Goal: Task Accomplishment & Management: Manage account settings

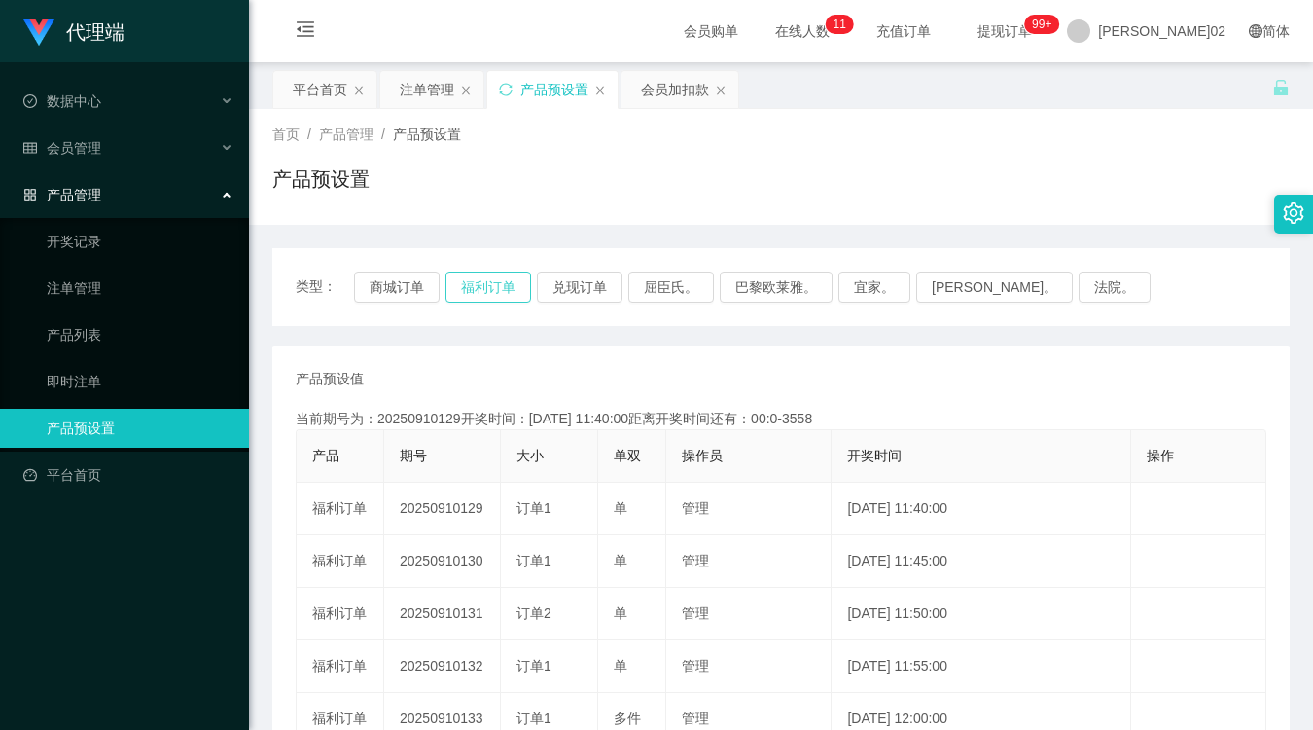
scroll to position [216, 0]
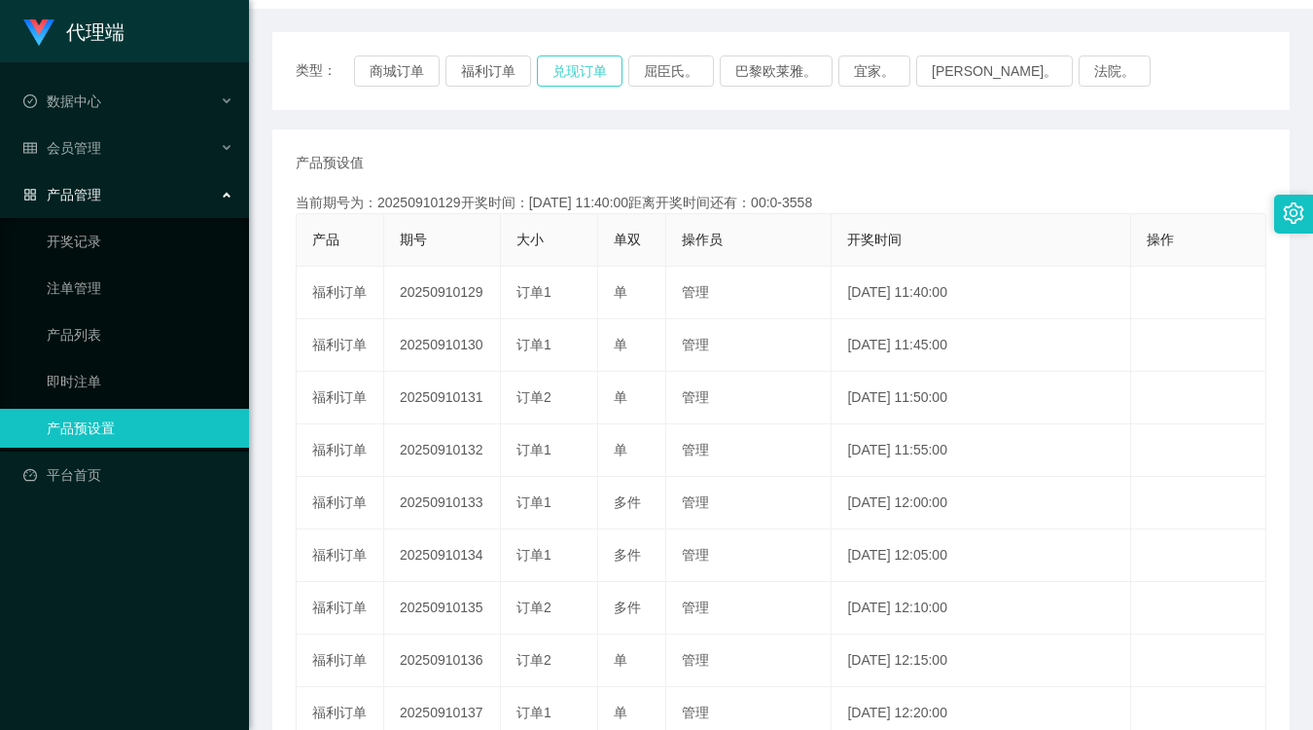
click at [552, 68] on button "兑现订单" at bounding box center [580, 70] width 86 height 31
click at [1068, 195] on div "当前期号为：20250910141开奖时间：2025-09-10 12:40:00距离开奖时间还有：00:25" at bounding box center [781, 203] width 971 height 20
click at [585, 84] on button "兑现订单" at bounding box center [580, 70] width 86 height 31
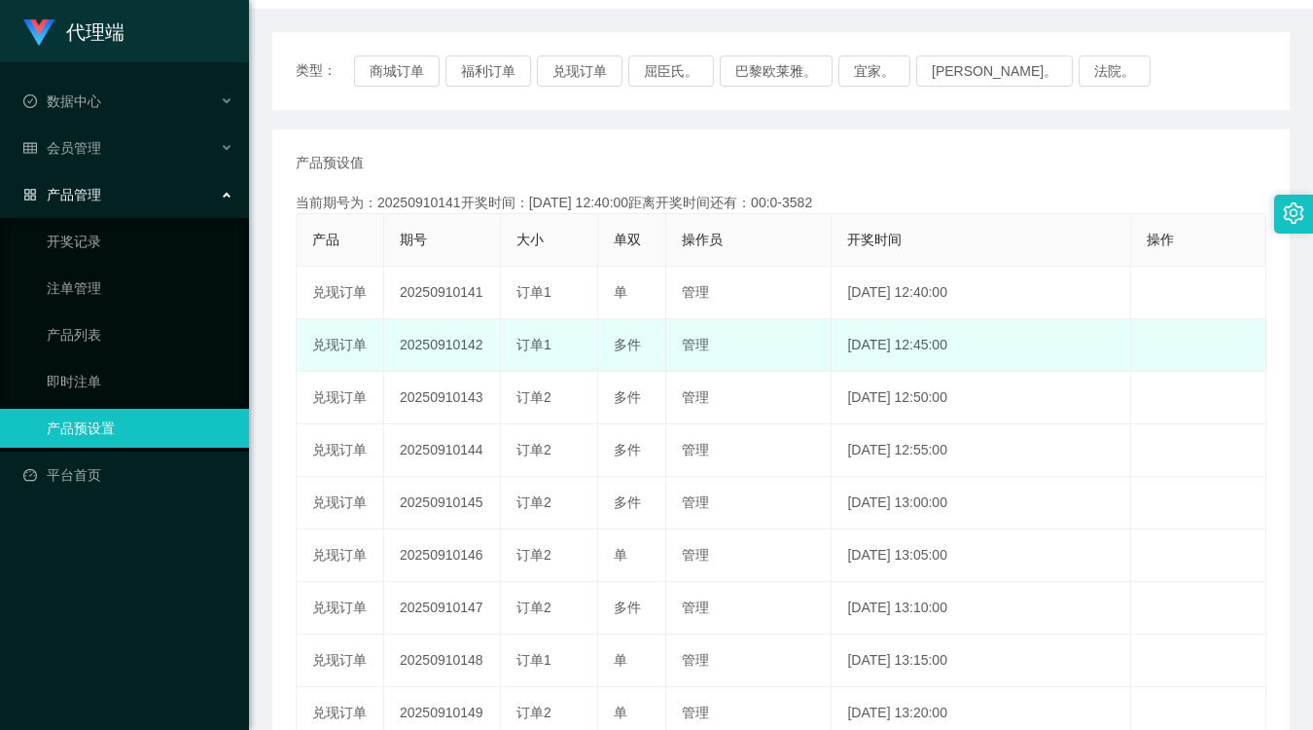
click at [463, 347] on td "20250910142" at bounding box center [442, 345] width 117 height 53
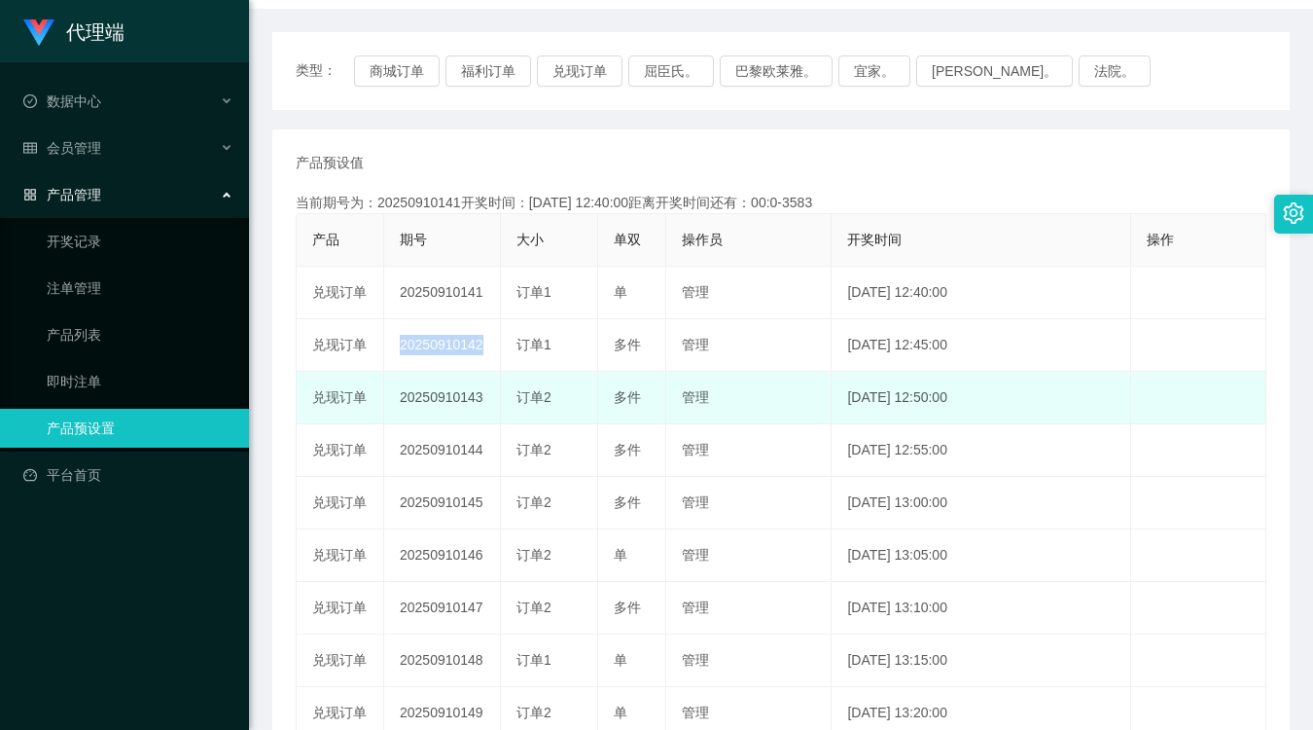
copy td "20250910142"
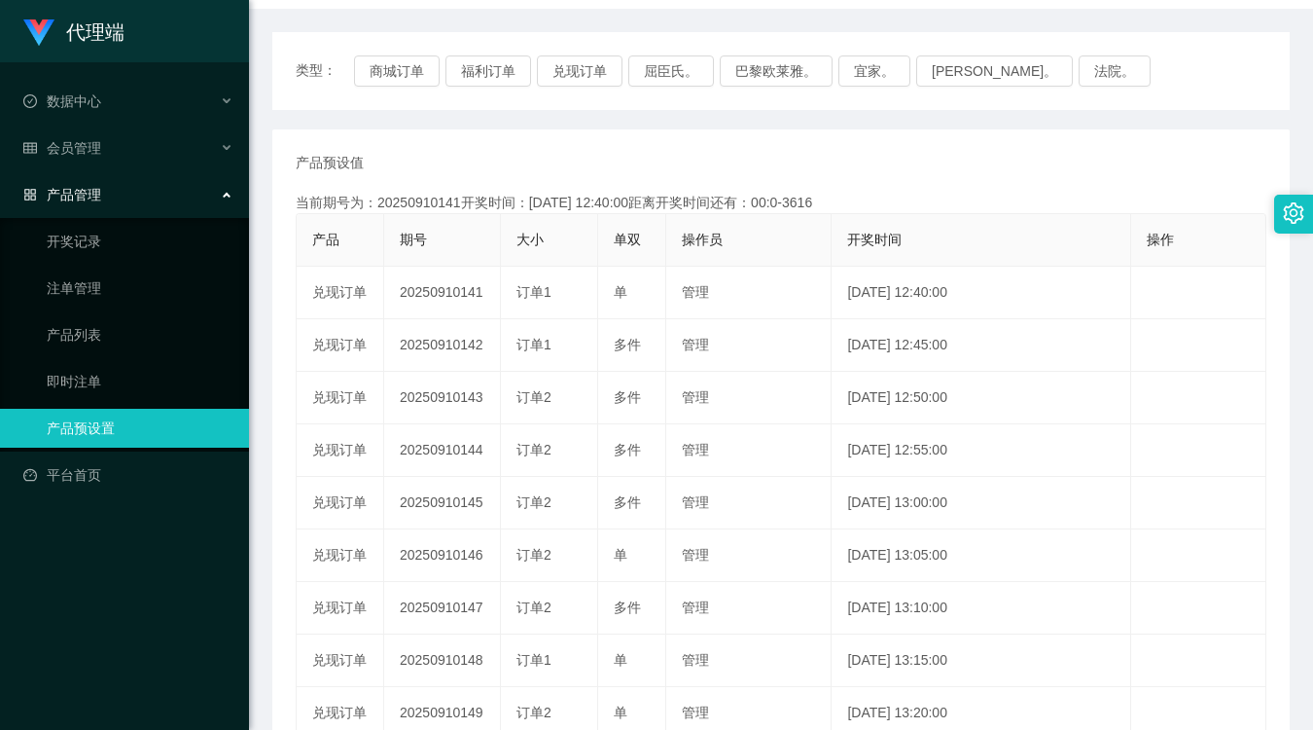
click at [770, 144] on div "产品预设值 添加期号 当前期号为：20250910141开奖时间：2025-09-10 12:40:00距离开奖时间还有：00:0-3616 产品 期号 大小…" at bounding box center [780, 503] width 1017 height 748
click at [589, 70] on button "兑现订单" at bounding box center [580, 70] width 86 height 31
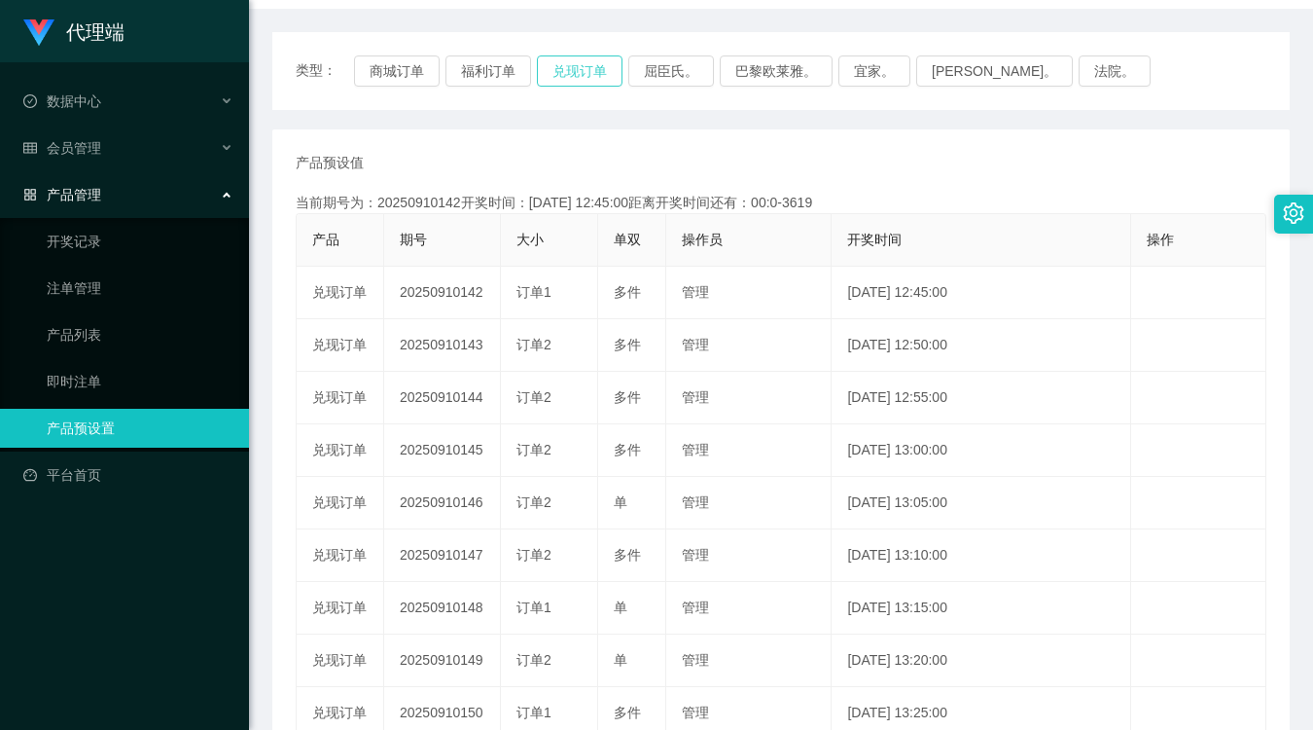
click at [589, 70] on button "兑现订单" at bounding box center [580, 70] width 86 height 31
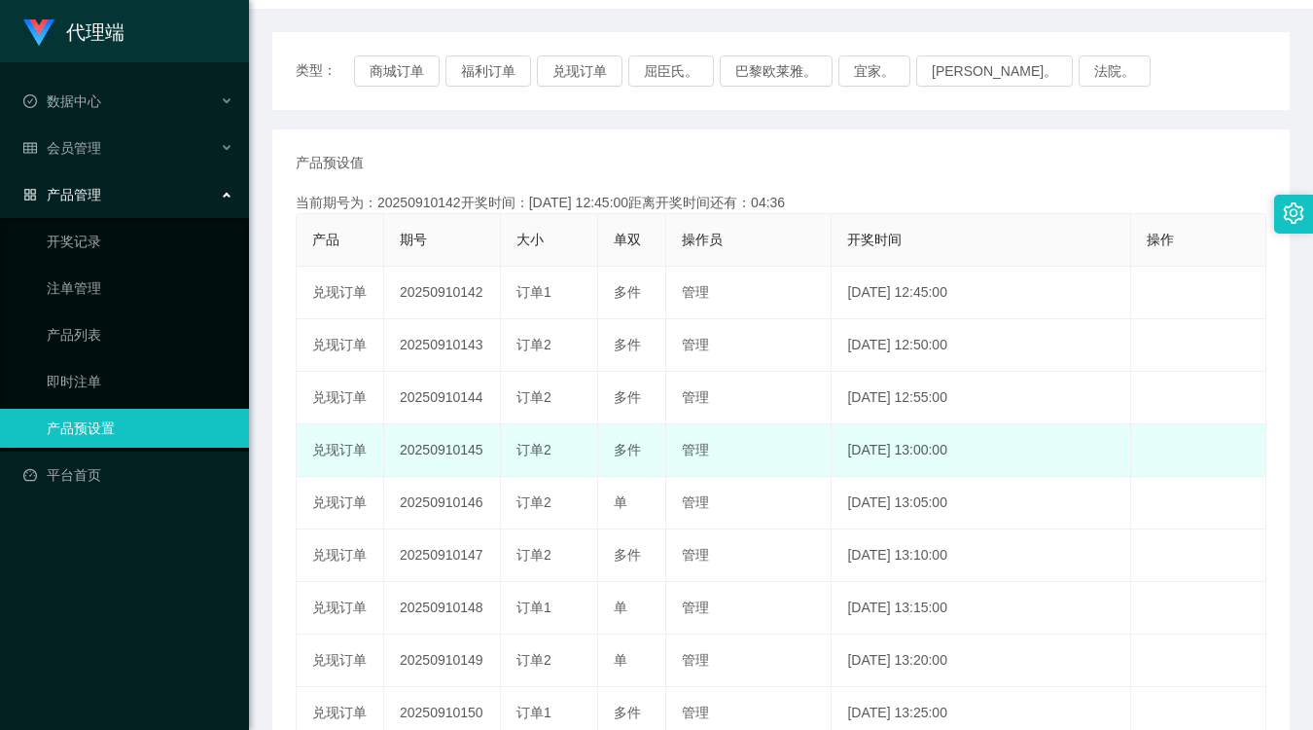
drag, startPoint x: 757, startPoint y: 424, endPoint x: 772, endPoint y: 430, distance: 16.6
click at [757, 424] on td "管理" at bounding box center [748, 450] width 165 height 53
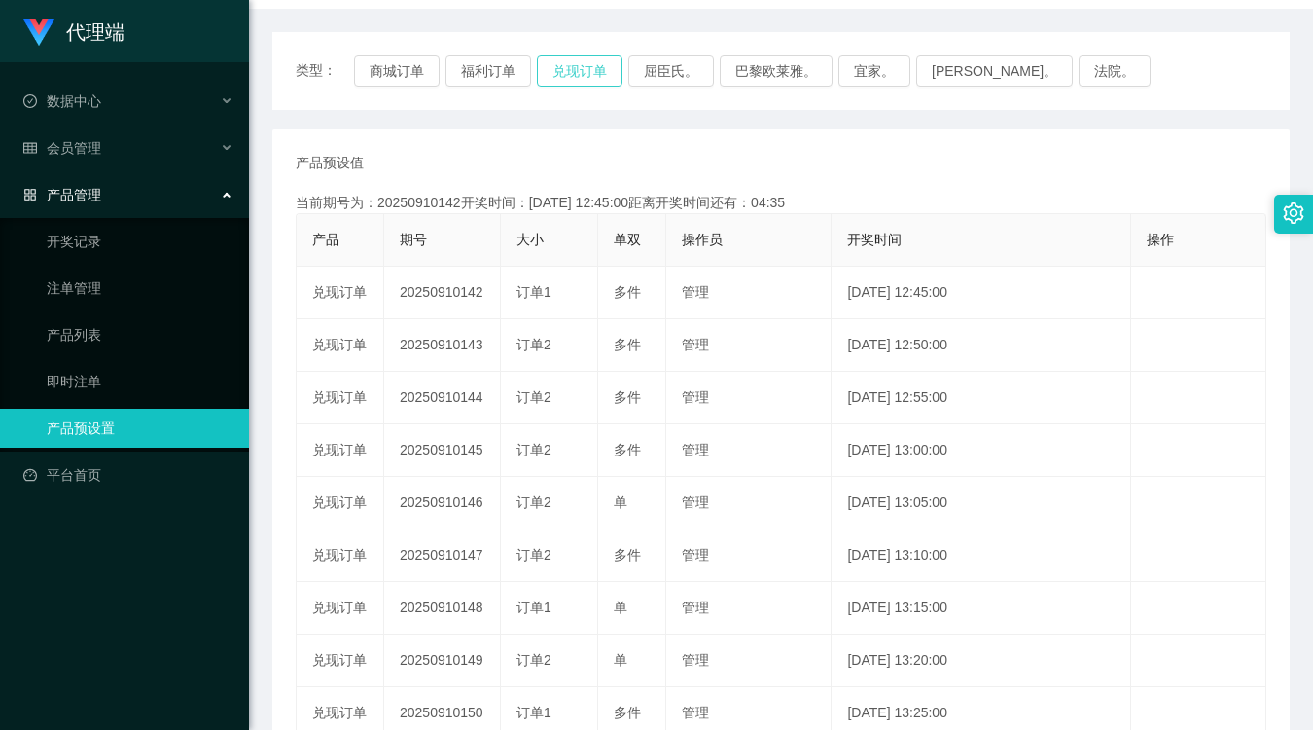
click at [564, 71] on button "兑现订单" at bounding box center [580, 70] width 86 height 31
click at [841, 195] on div "当前期号为：20250910142开奖时间：2025-09-10 12:45:00距离开奖时间还有：00:0-3636" at bounding box center [781, 203] width 971 height 20
click at [588, 78] on button "兑现订单" at bounding box center [580, 70] width 86 height 31
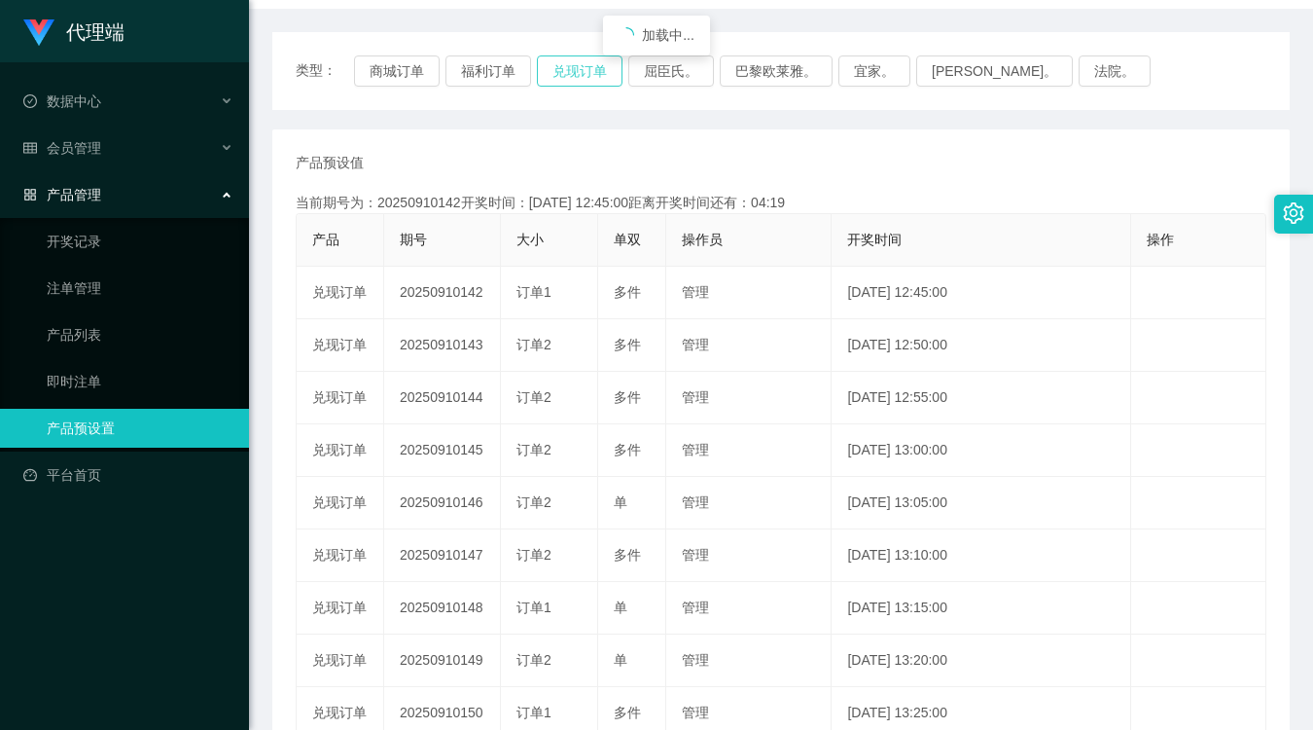
click at [588, 78] on button "兑现订单" at bounding box center [580, 70] width 86 height 31
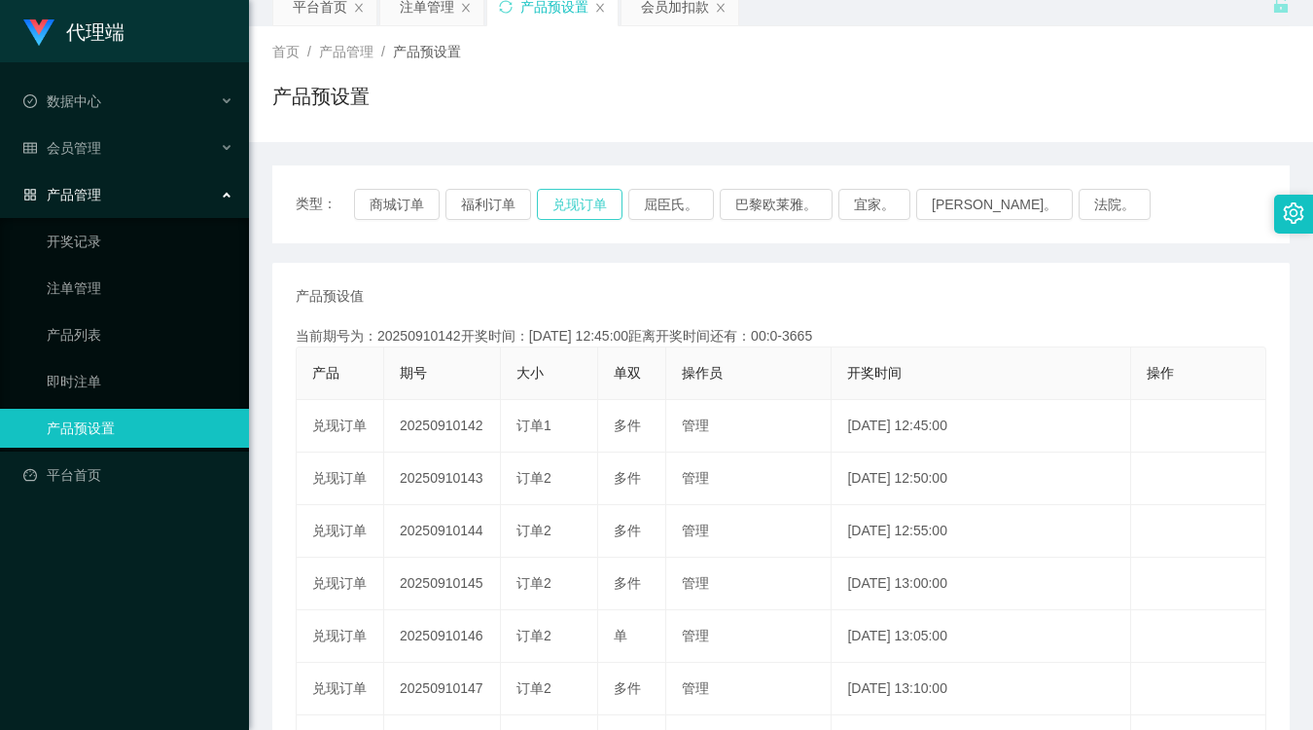
scroll to position [0, 0]
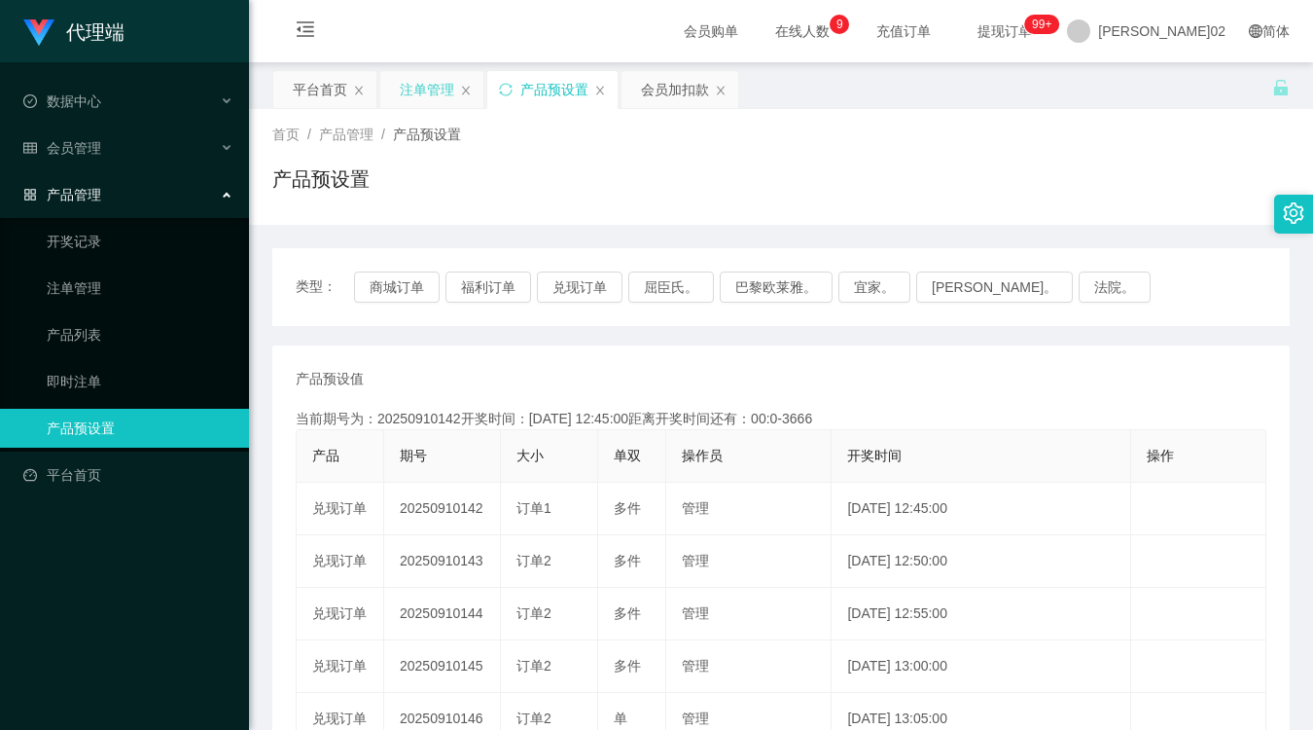
click at [431, 90] on div "注单管理" at bounding box center [427, 89] width 54 height 37
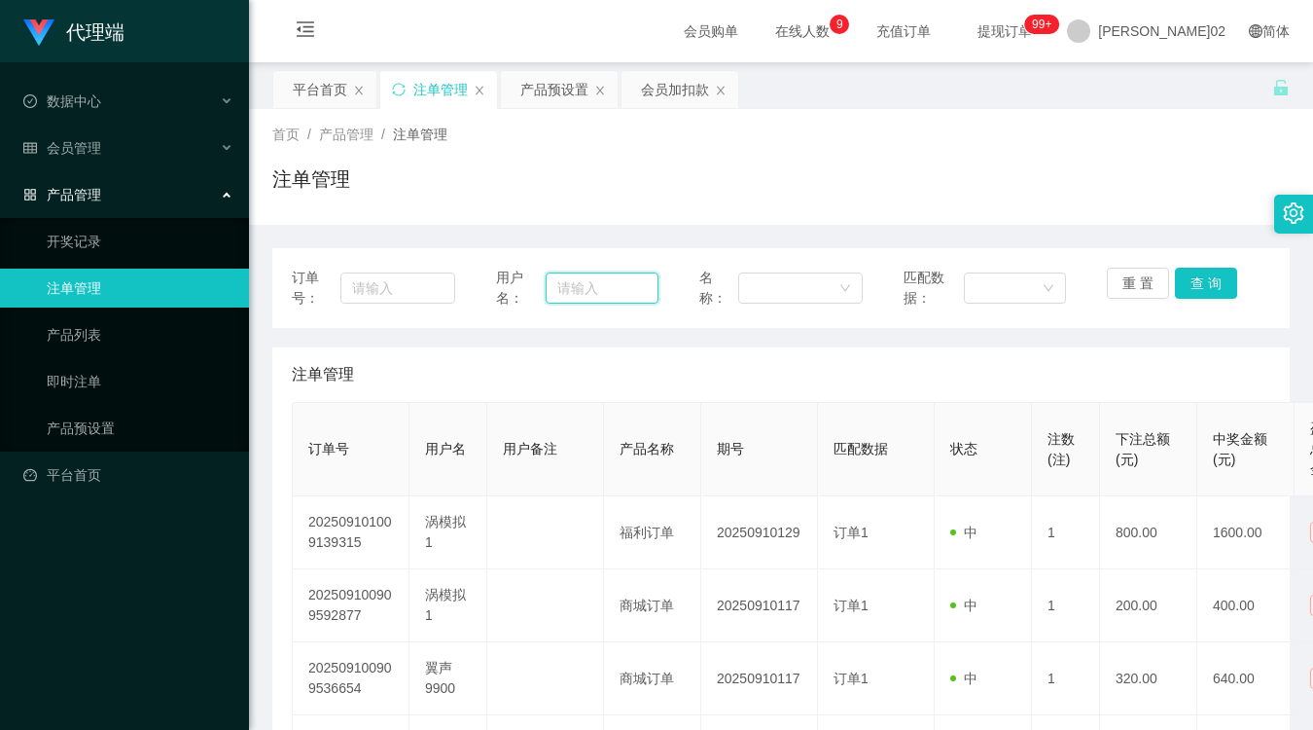
click at [597, 286] on input "text" at bounding box center [602, 287] width 113 height 31
paste input "EddySim1"
type input "EddySim1"
click at [1222, 289] on button "查 询" at bounding box center [1206, 283] width 62 height 31
click at [559, 82] on div "产品预设置" at bounding box center [554, 89] width 68 height 37
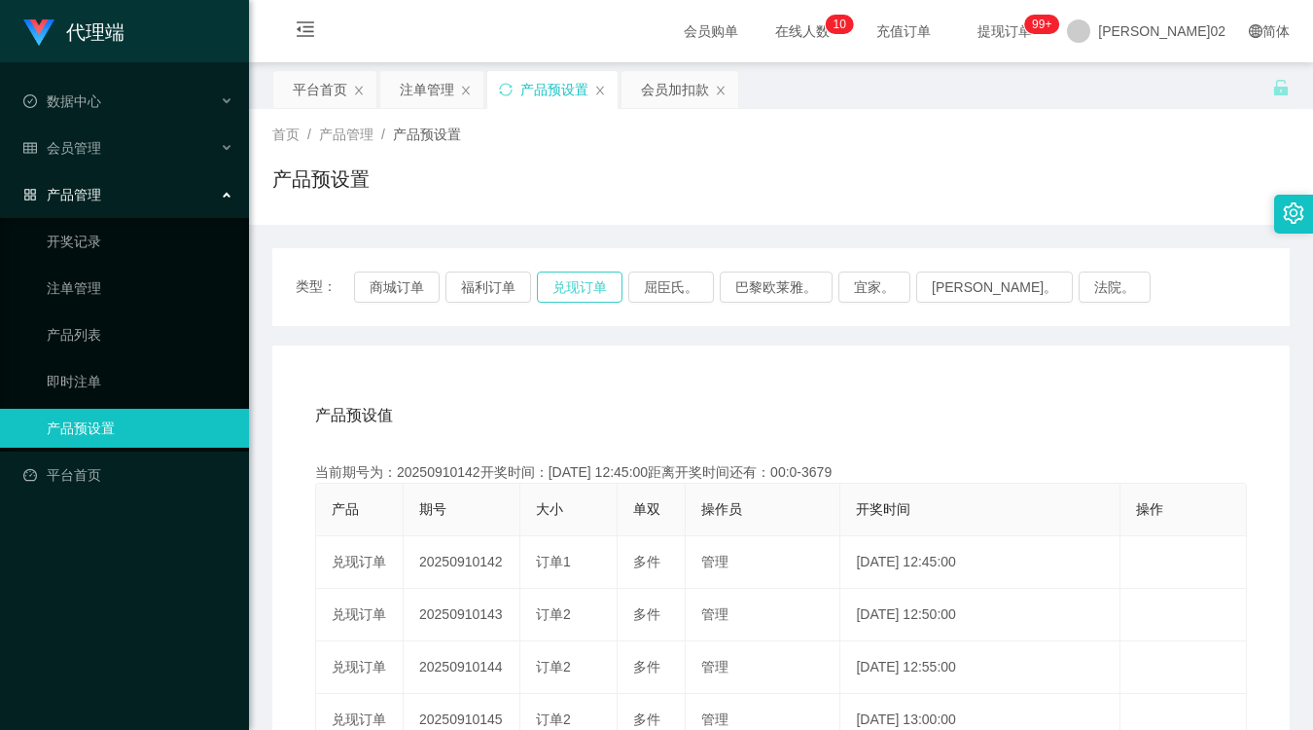
click at [555, 282] on button "兑现订单" at bounding box center [580, 286] width 86 height 31
click at [431, 92] on div "注单管理" at bounding box center [427, 89] width 54 height 37
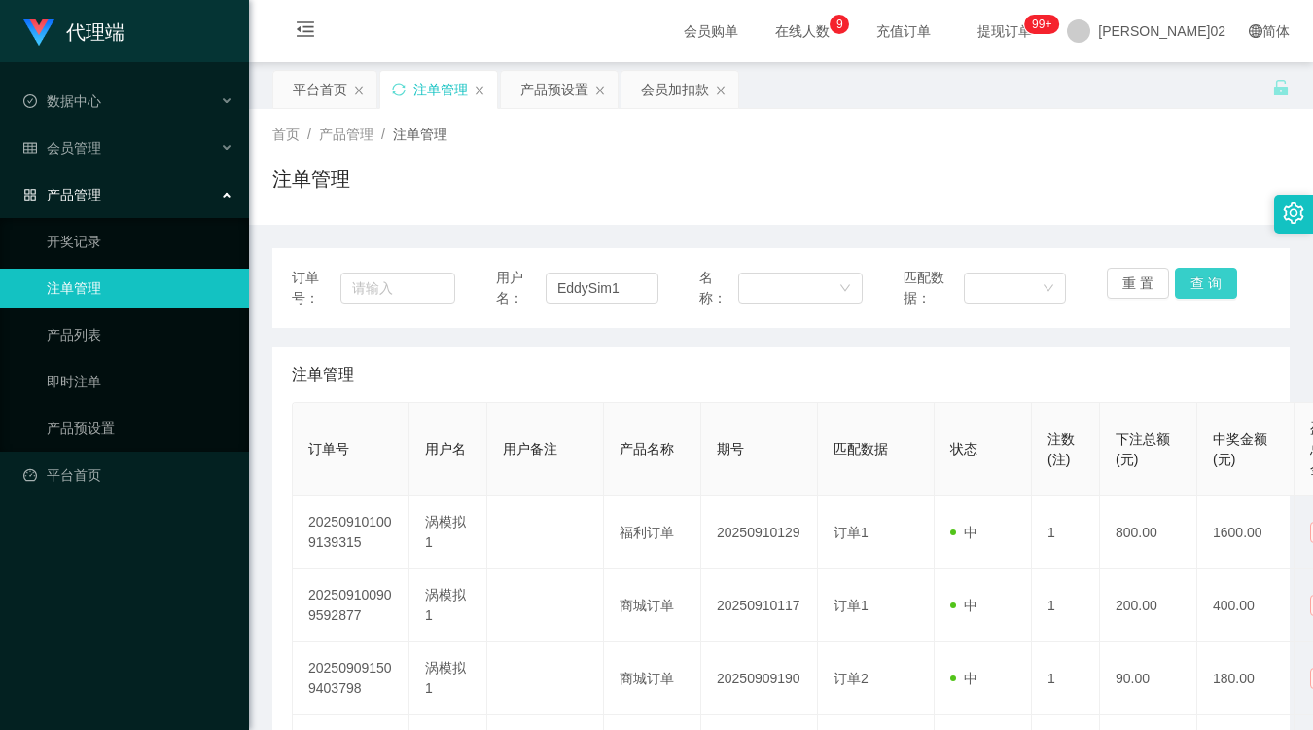
click at [1209, 283] on button "查 询" at bounding box center [1206, 283] width 62 height 31
click at [1209, 283] on div "重 置 查 询" at bounding box center [1188, 288] width 163 height 41
click at [1209, 283] on button "查 询" at bounding box center [1206, 283] width 62 height 31
click at [1209, 283] on div "重 置 查 询" at bounding box center [1188, 288] width 163 height 41
click at [1216, 289] on button "查 询" at bounding box center [1206, 283] width 62 height 31
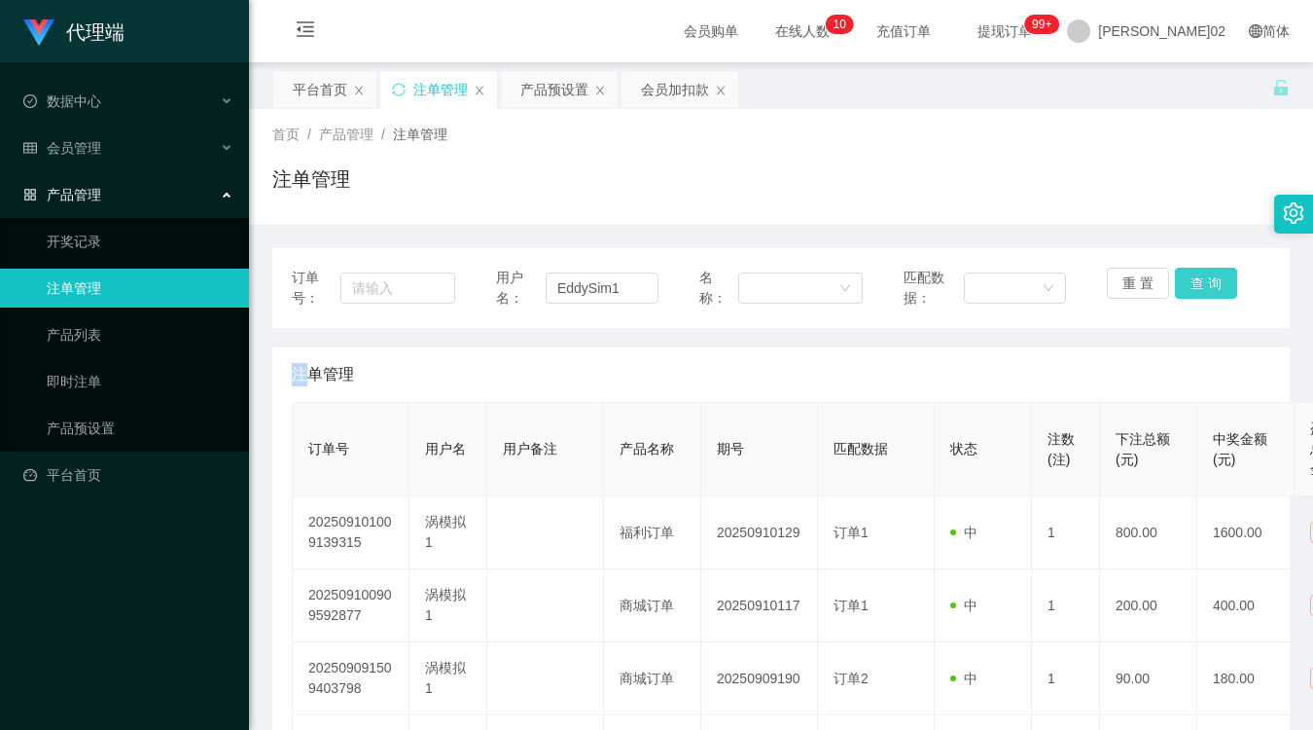
click at [1217, 289] on button "查 询" at bounding box center [1206, 283] width 62 height 31
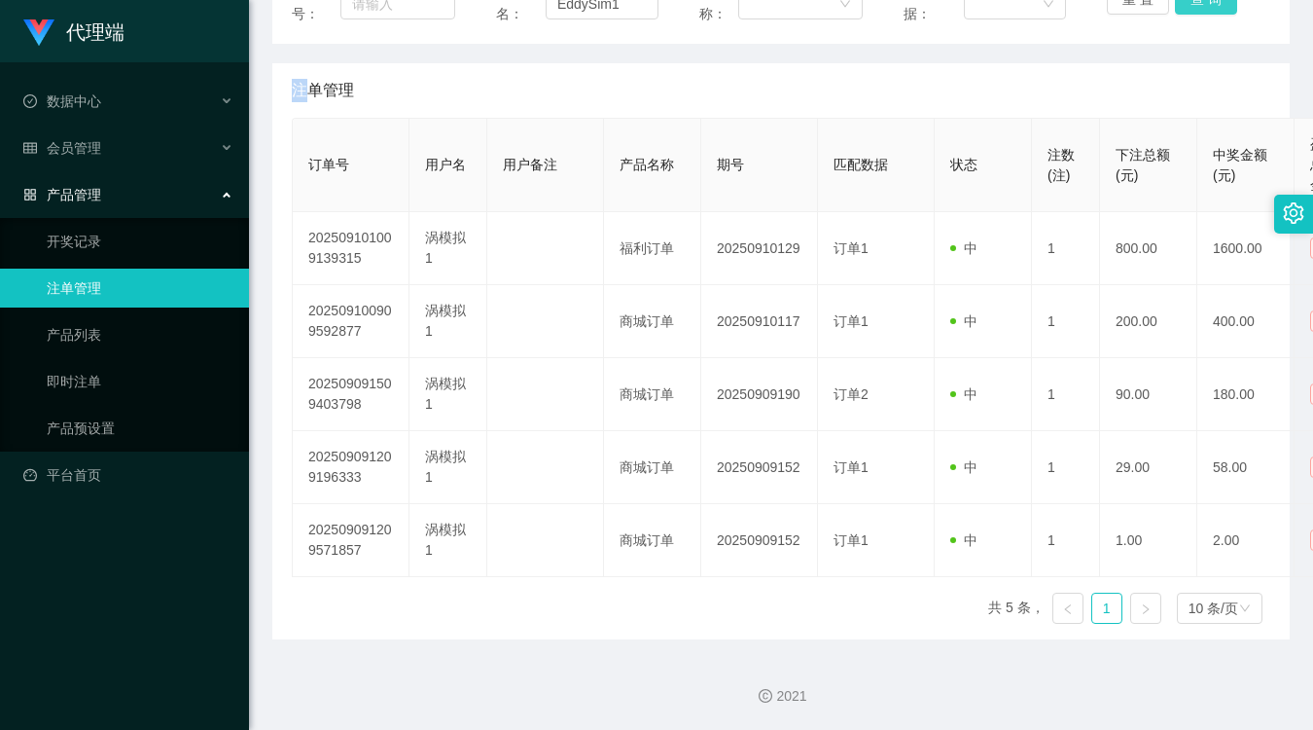
scroll to position [176, 0]
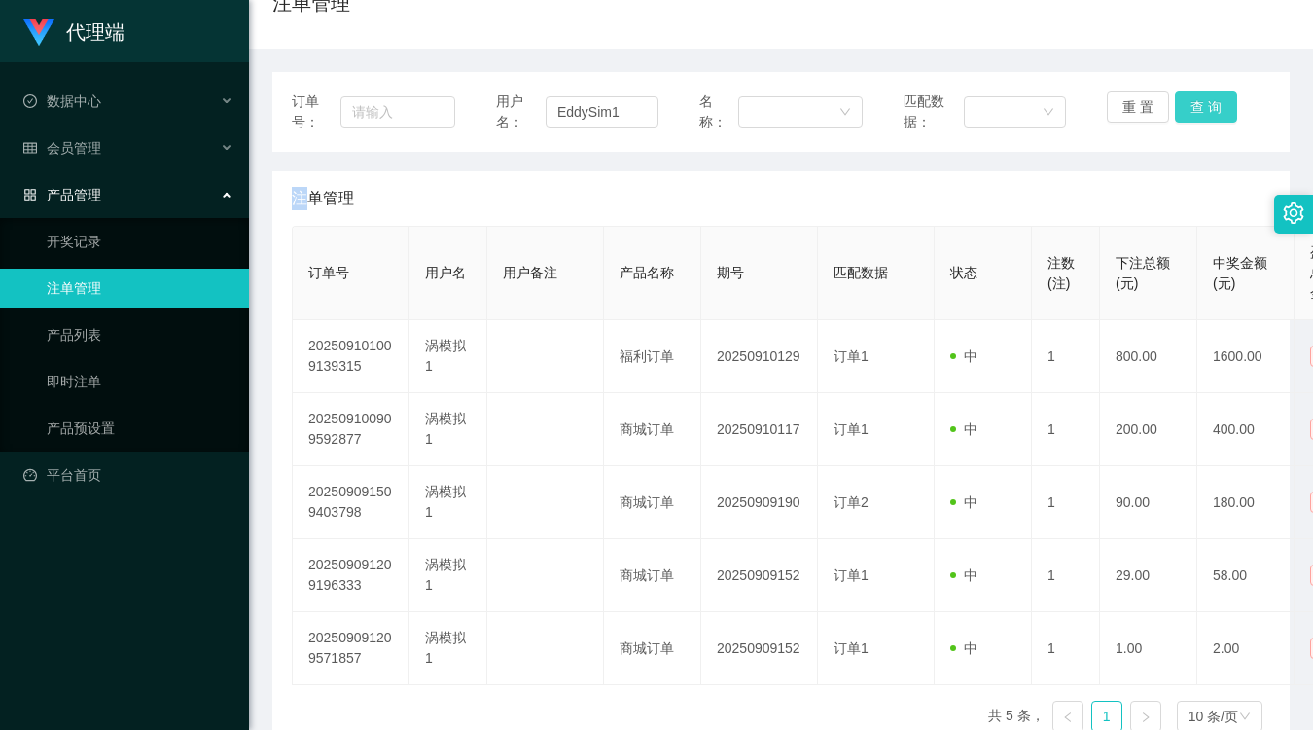
click at [1195, 112] on button "查 询" at bounding box center [1206, 106] width 62 height 31
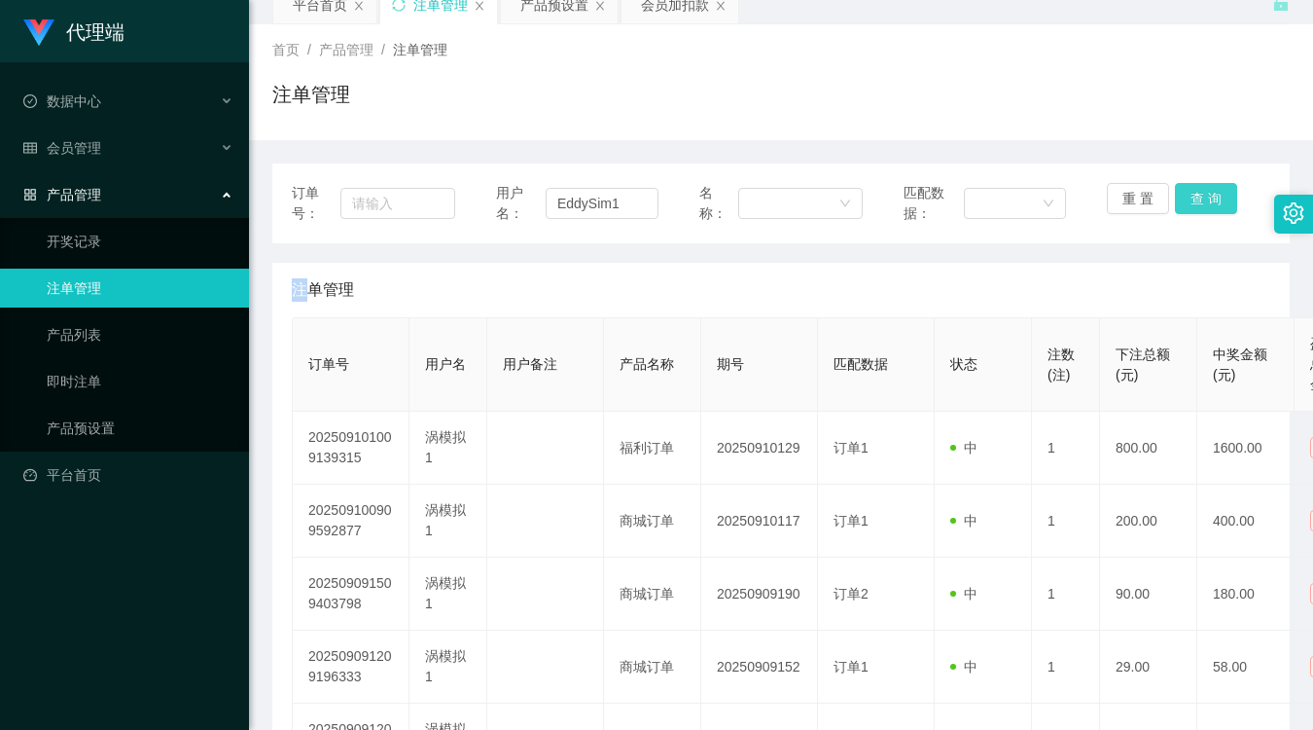
scroll to position [0, 0]
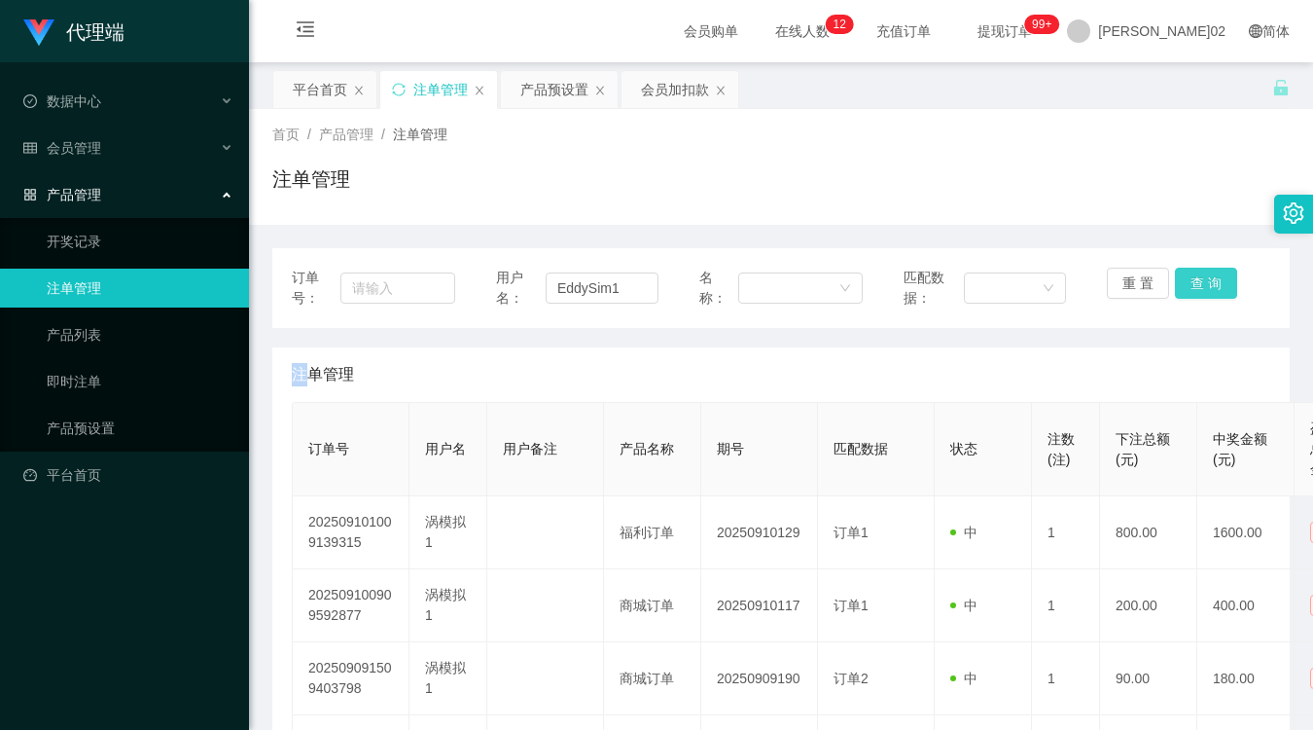
click at [1202, 276] on button "查 询" at bounding box center [1206, 283] width 62 height 31
click at [585, 98] on div "产品预设置" at bounding box center [554, 89] width 68 height 37
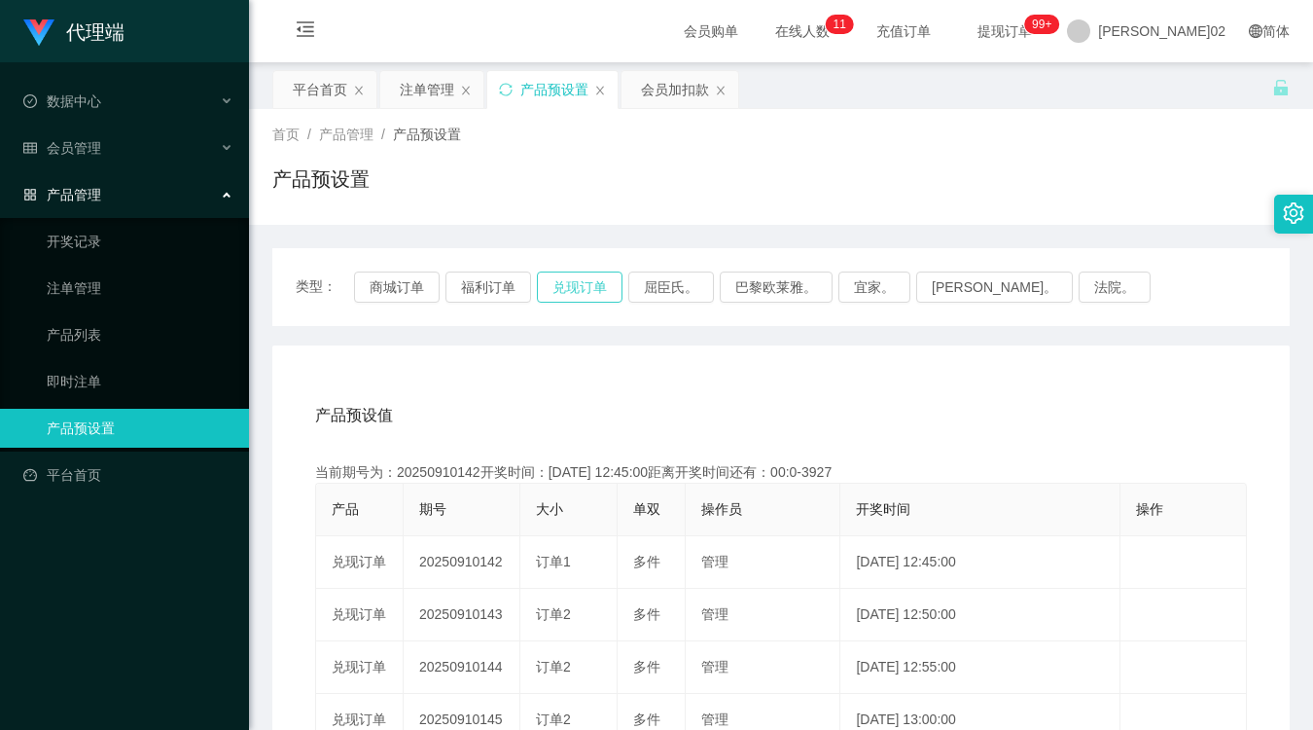
click at [556, 275] on button "兑现订单" at bounding box center [580, 286] width 86 height 31
click at [431, 90] on div "注单管理" at bounding box center [427, 89] width 54 height 37
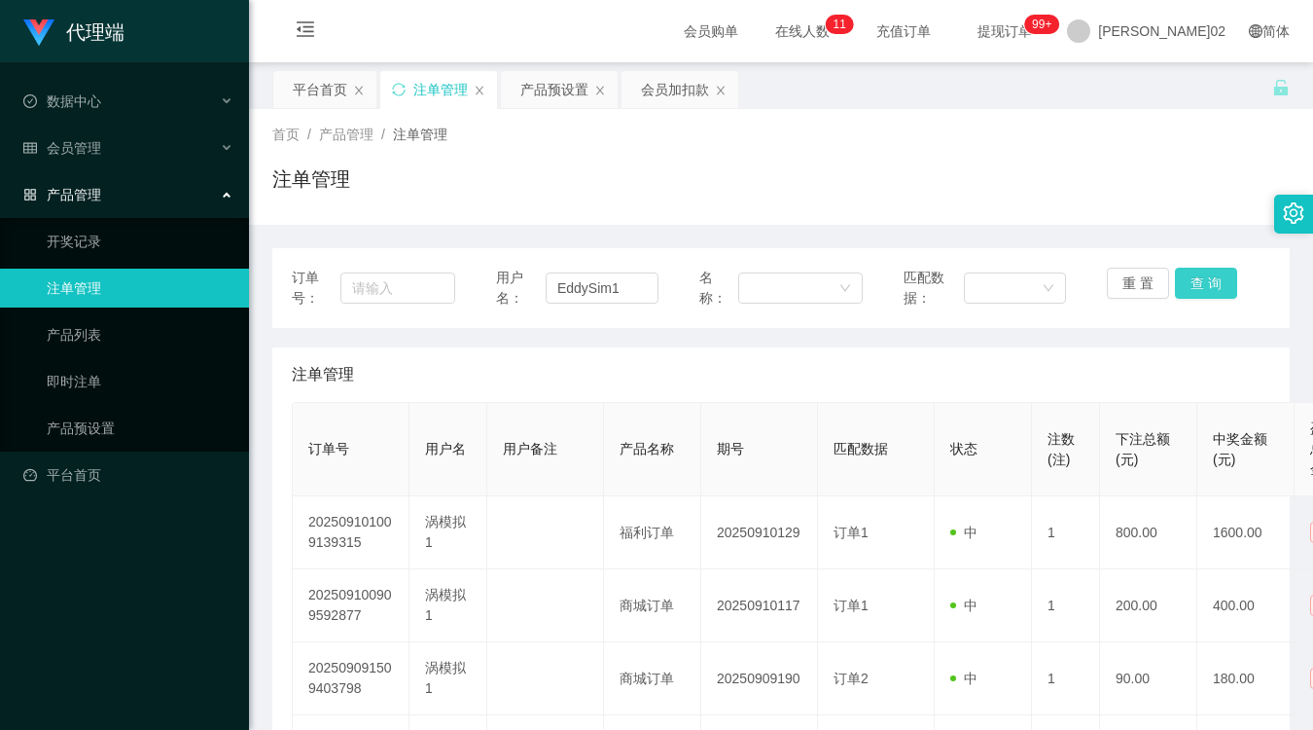
click at [1175, 272] on button "查 询" at bounding box center [1206, 283] width 62 height 31
click at [1075, 191] on div "注单管理" at bounding box center [780, 186] width 1017 height 45
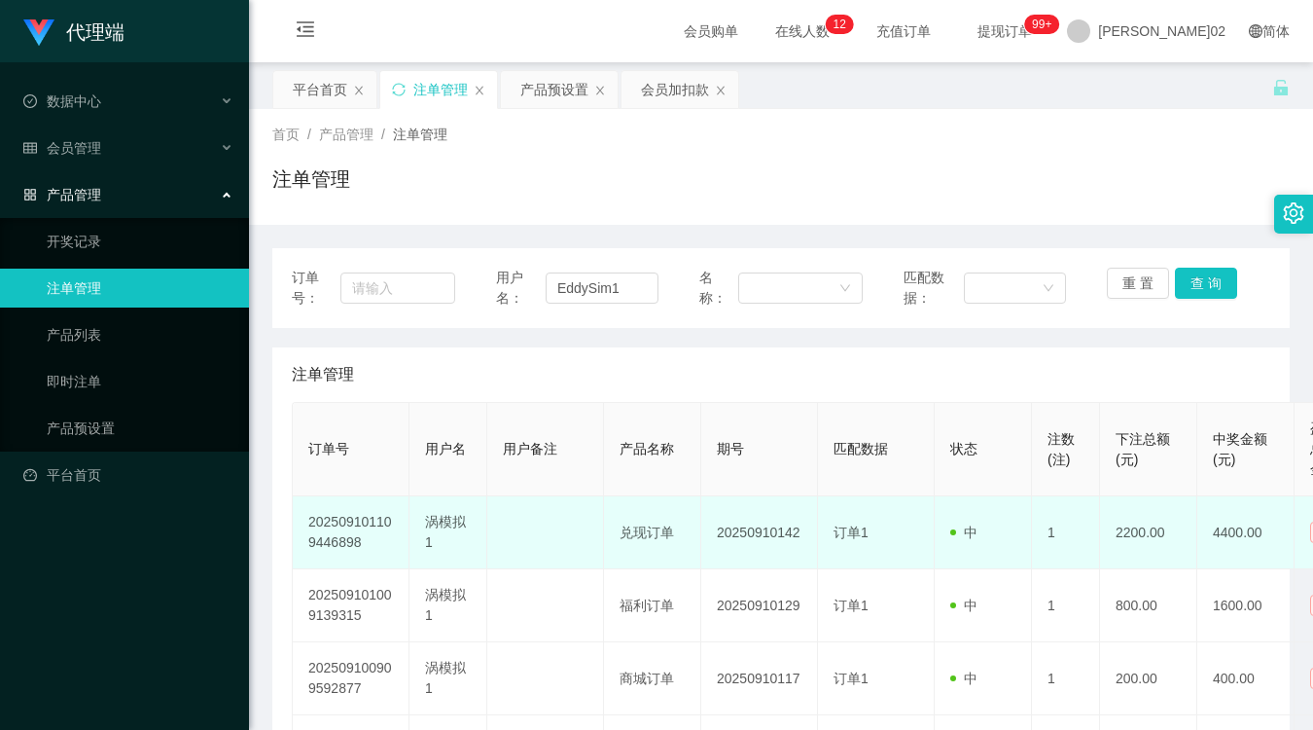
click at [768, 527] on td "20250910142" at bounding box center [759, 532] width 117 height 73
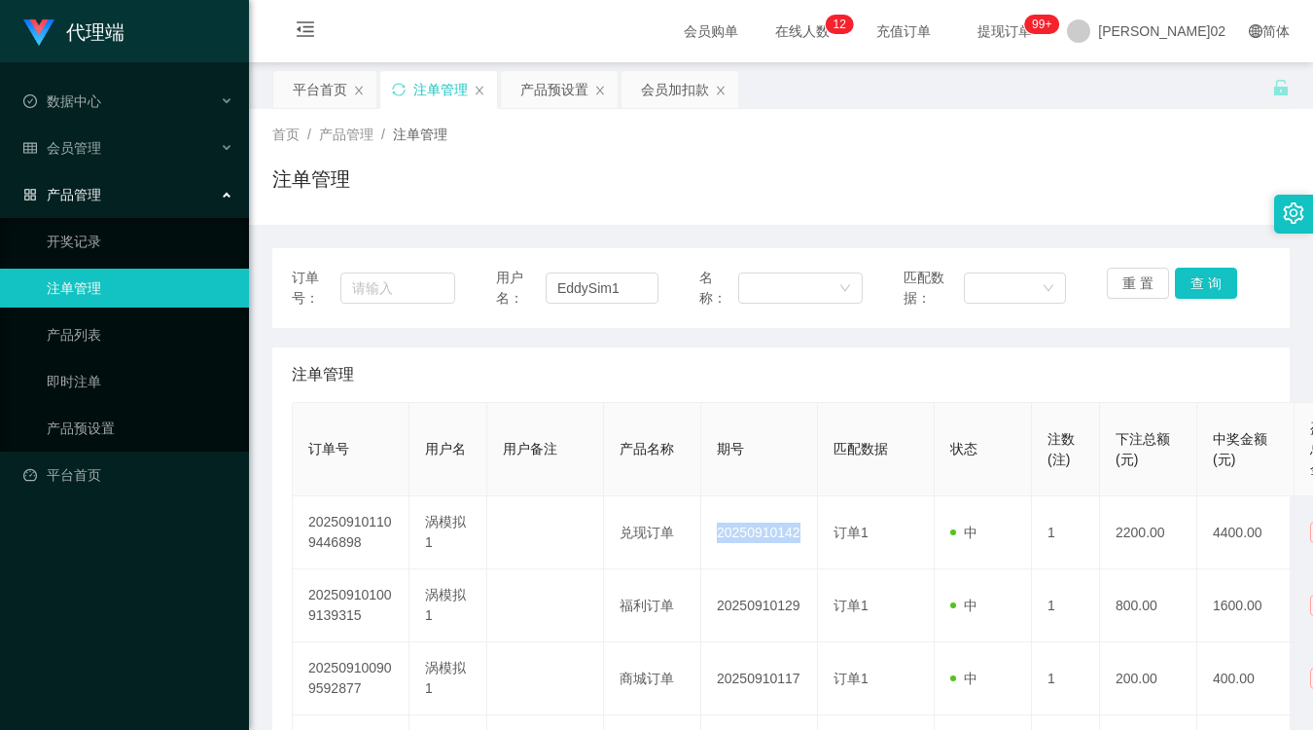
copy td "20250910142"
click at [781, 151] on div "首页 / 产品管理 / 注单管理 / 注单管理" at bounding box center [780, 167] width 1017 height 85
click at [1207, 288] on button "查 询" at bounding box center [1206, 283] width 62 height 31
click at [1237, 288] on div "重 置 查 询" at bounding box center [1188, 288] width 163 height 41
click at [1195, 289] on button "查 询" at bounding box center [1206, 283] width 62 height 31
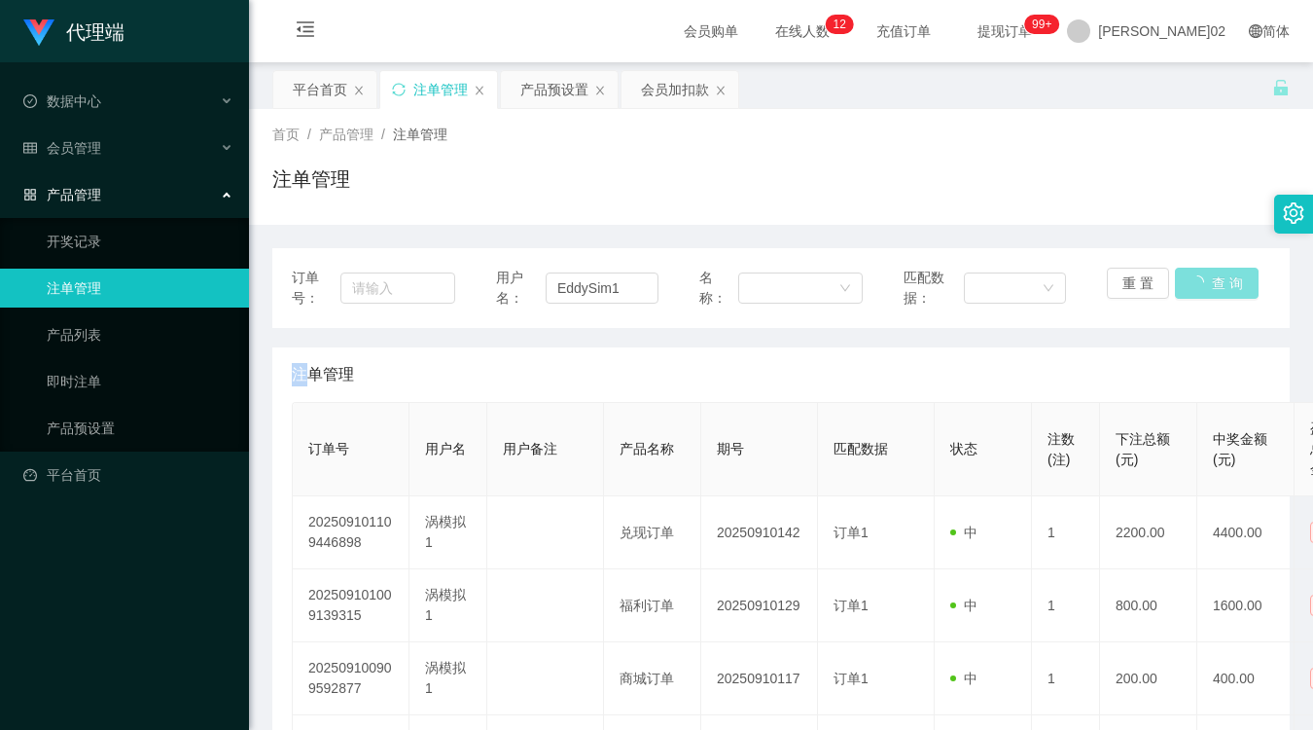
click at [1195, 289] on div "重 置 查 询" at bounding box center [1188, 288] width 163 height 41
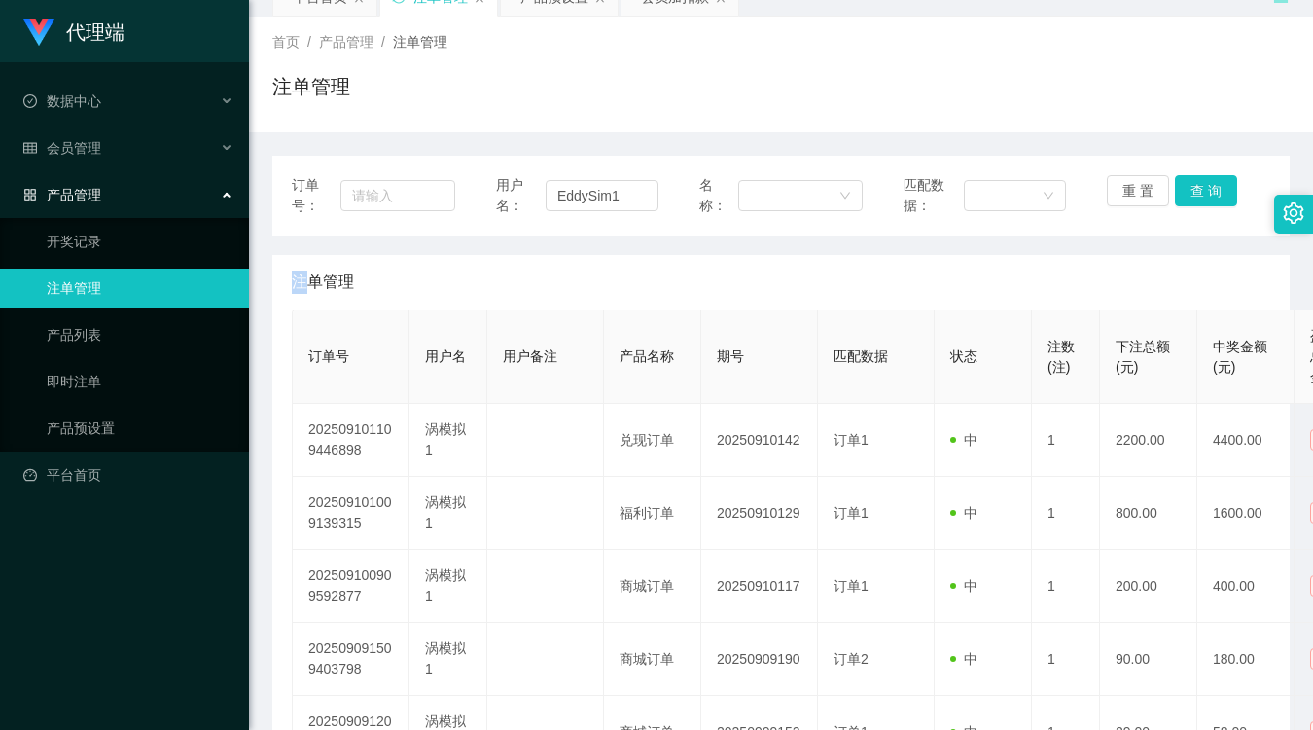
scroll to position [108, 0]
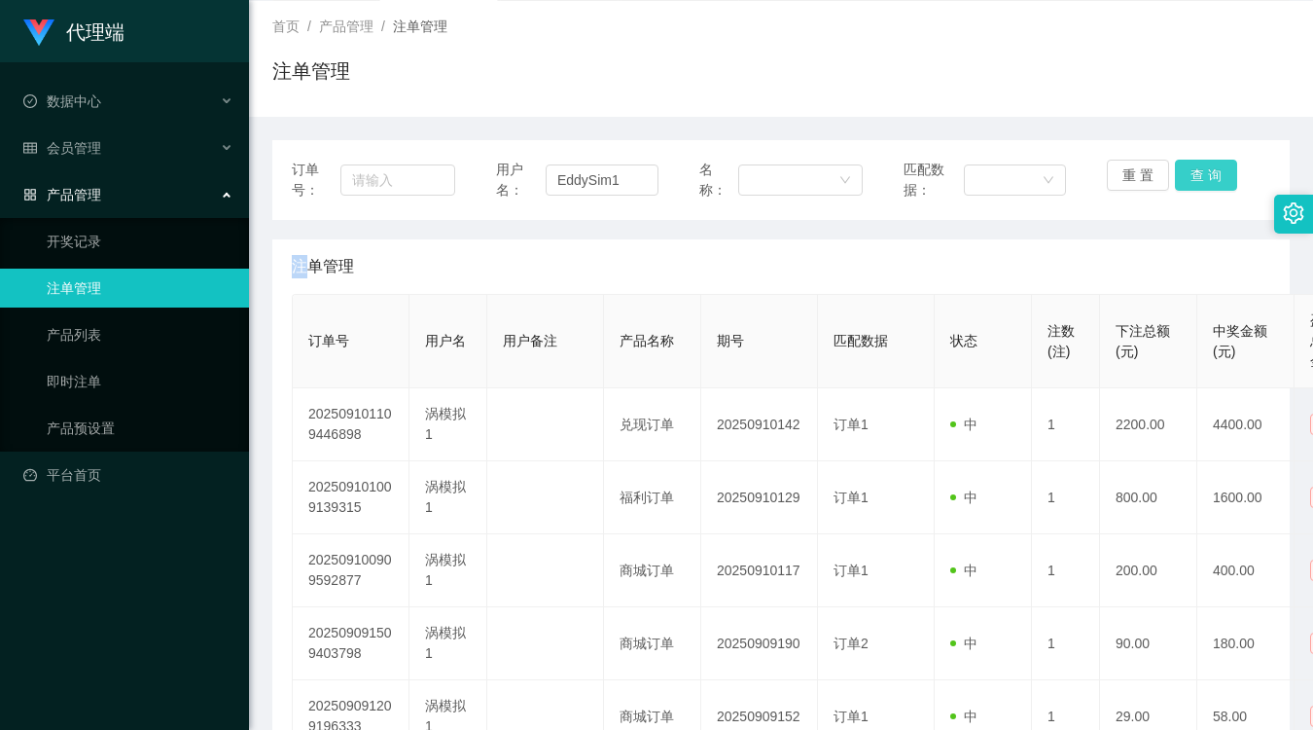
click at [1206, 176] on button "查 询" at bounding box center [1206, 175] width 62 height 31
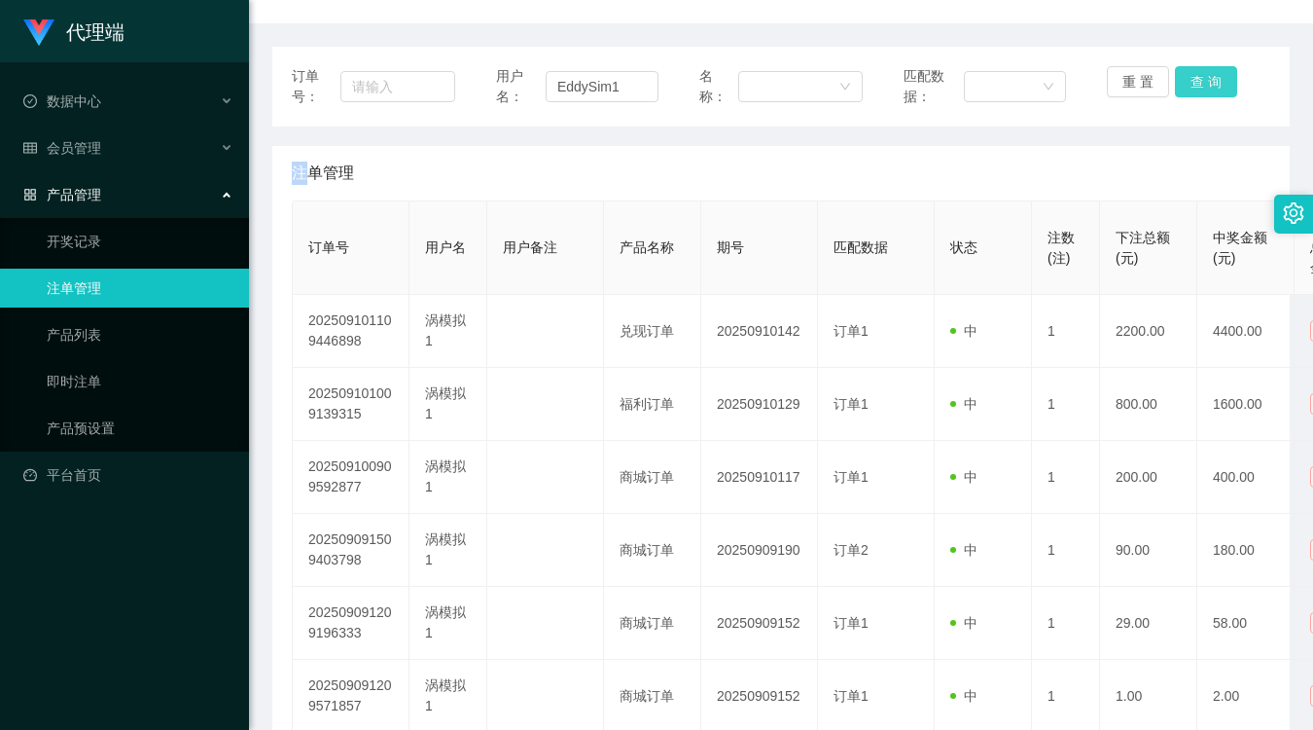
scroll to position [216, 0]
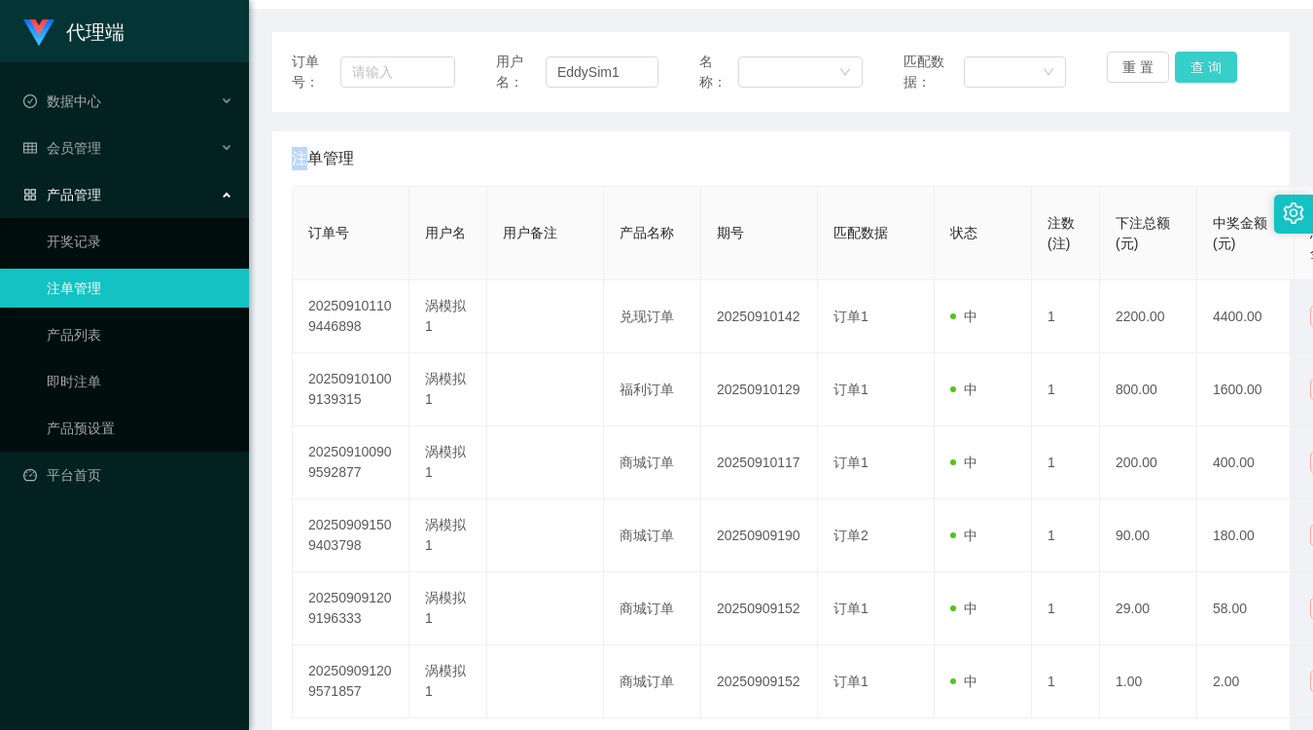
click at [1216, 59] on button "查 询" at bounding box center [1206, 67] width 62 height 31
click at [1195, 74] on button "查 询" at bounding box center [1206, 67] width 62 height 31
click at [1195, 74] on div "重 置 查 询" at bounding box center [1188, 72] width 163 height 41
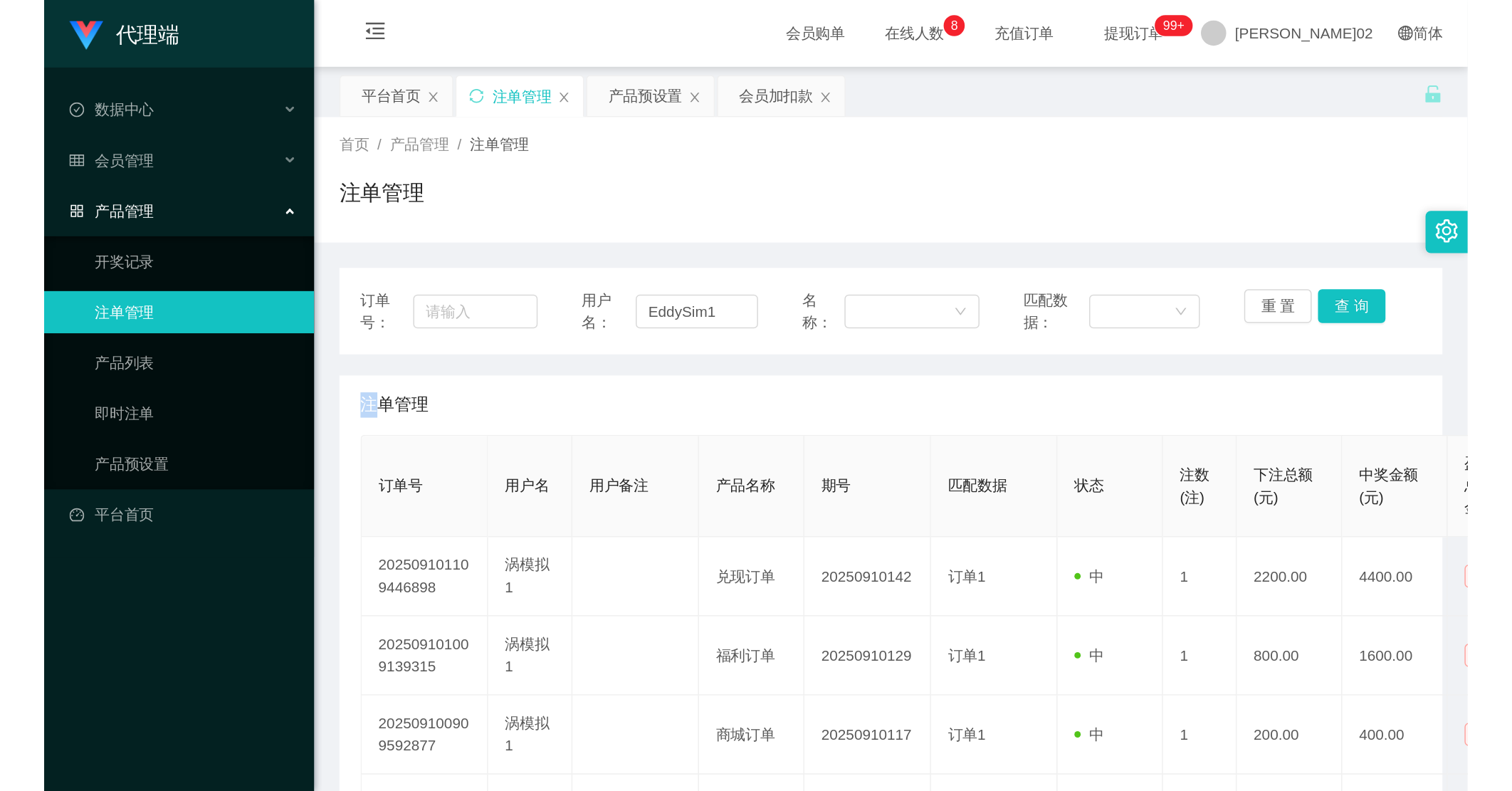
scroll to position [0, 0]
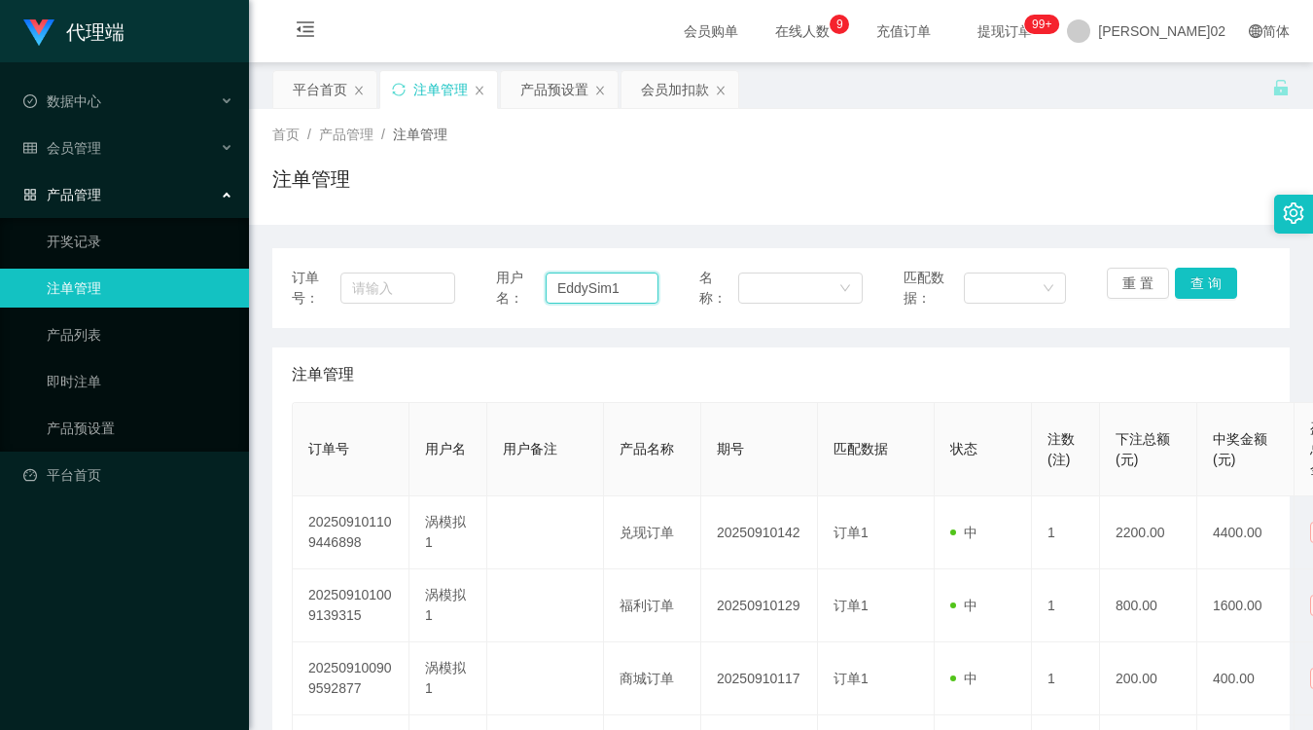
click at [620, 280] on input "EddySim1" at bounding box center [602, 287] width 113 height 31
click at [101, 148] on div "会员管理" at bounding box center [124, 147] width 249 height 39
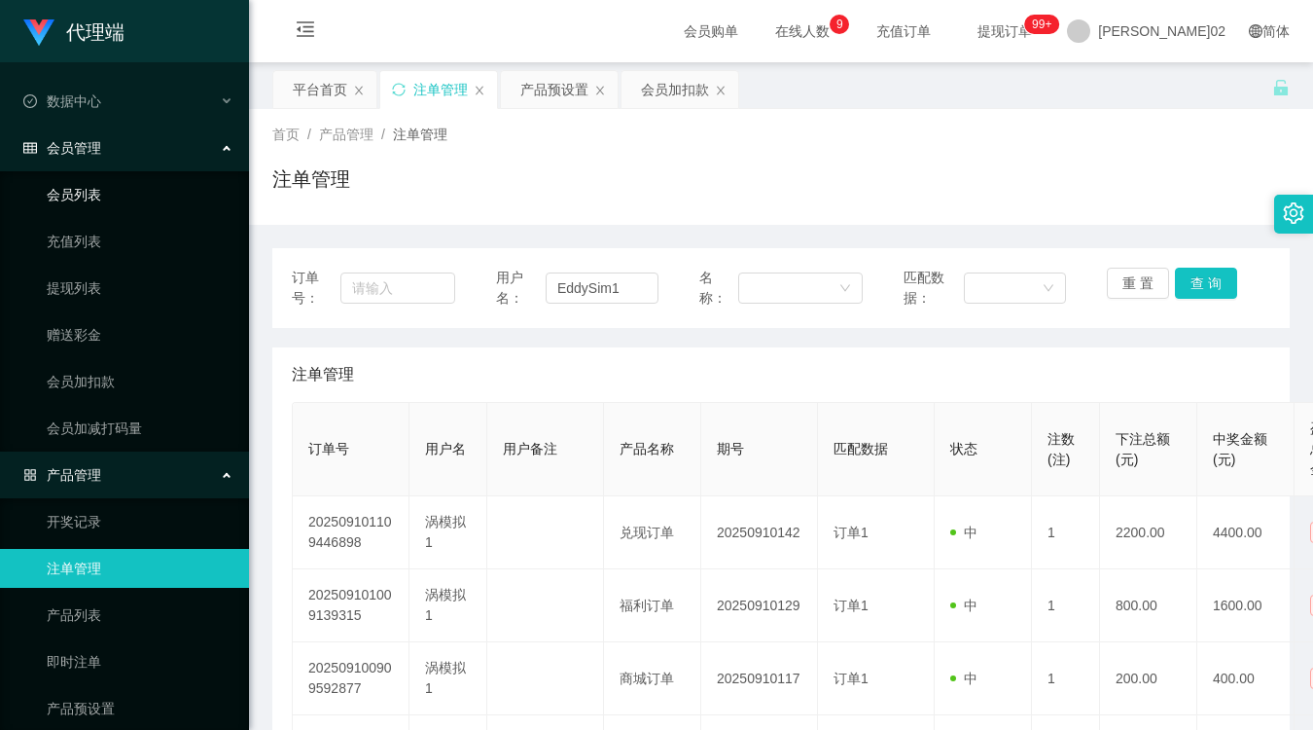
drag, startPoint x: 110, startPoint y: 187, endPoint x: 410, endPoint y: 46, distance: 332.0
click at [110, 187] on link "会员列表" at bounding box center [140, 194] width 187 height 39
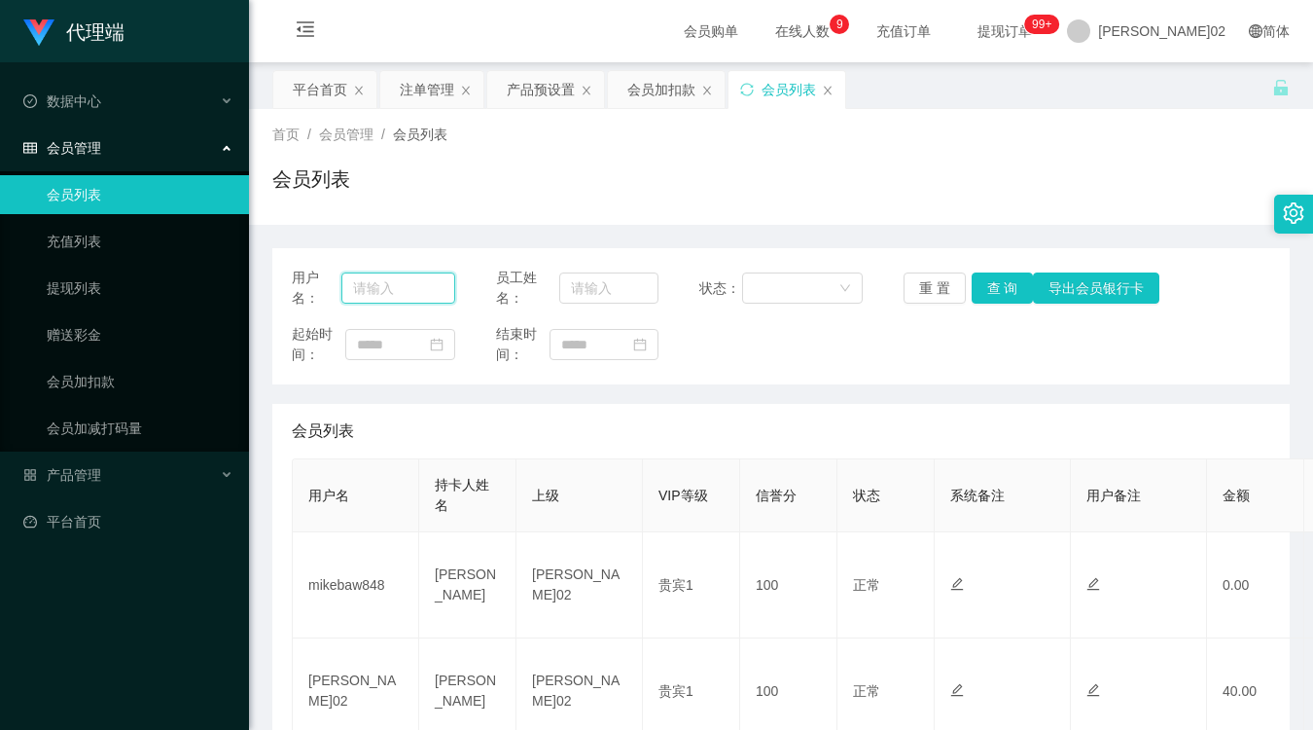
drag, startPoint x: 394, startPoint y: 295, endPoint x: 470, endPoint y: 280, distance: 77.3
click at [390, 296] on input "text" at bounding box center [397, 287] width 113 height 31
paste input "EddySim1"
type input "EddySim1"
click at [1003, 290] on button "查 询" at bounding box center [1003, 287] width 62 height 31
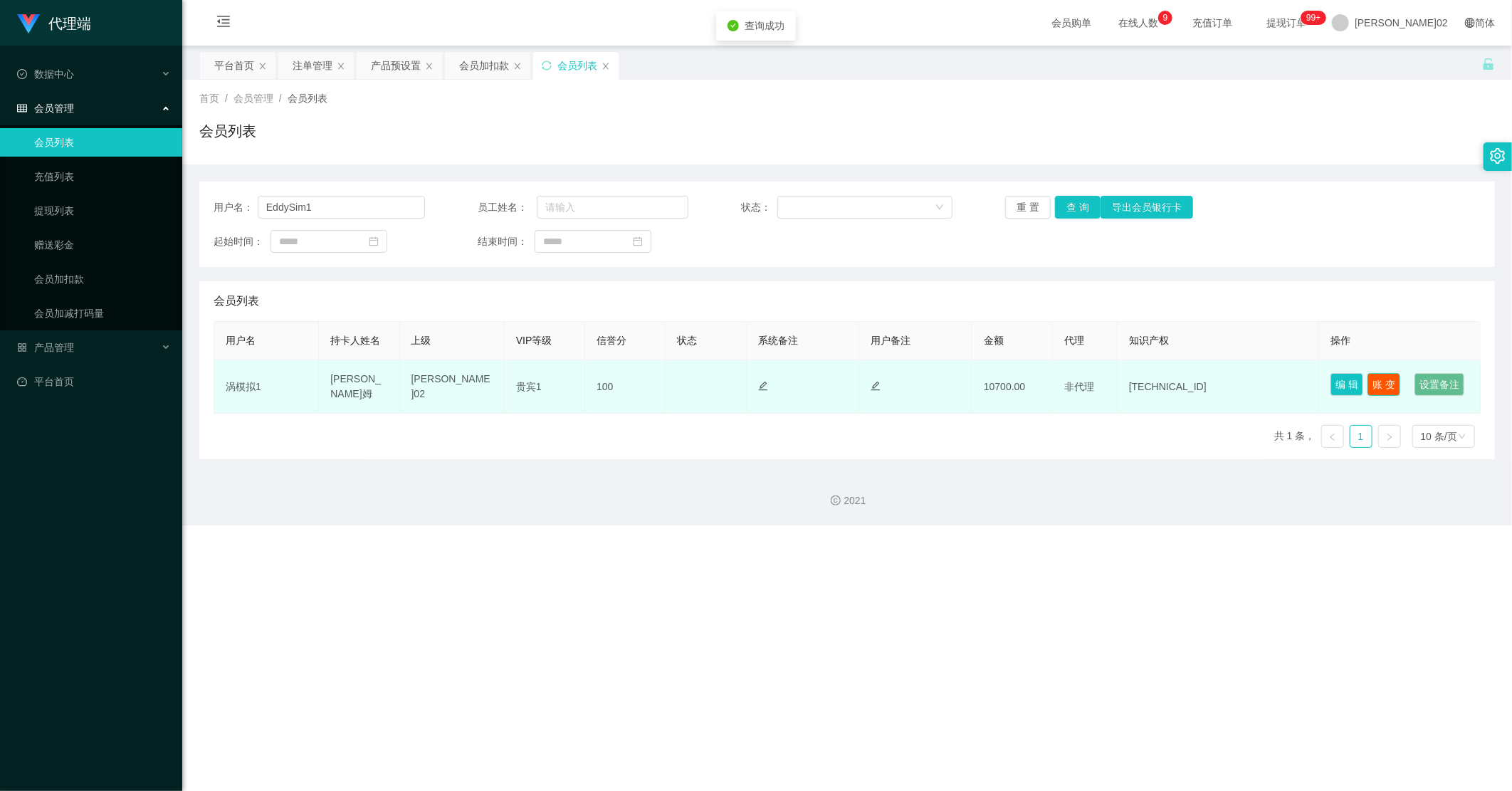
drag, startPoint x: 1374, startPoint y: 378, endPoint x: 1285, endPoint y: 411, distance: 94.9
click at [960, 411] on tr "涡模拟1 埃迪西姆 小薇02 贵宾1 100 正常 禁止登录 禁止投注 10700.00 非代理 148.66.24.254 编 辑 账 变 设置备注" at bounding box center [847, 386] width 1266 height 53
click at [960, 378] on button "编 辑" at bounding box center [1347, 384] width 33 height 23
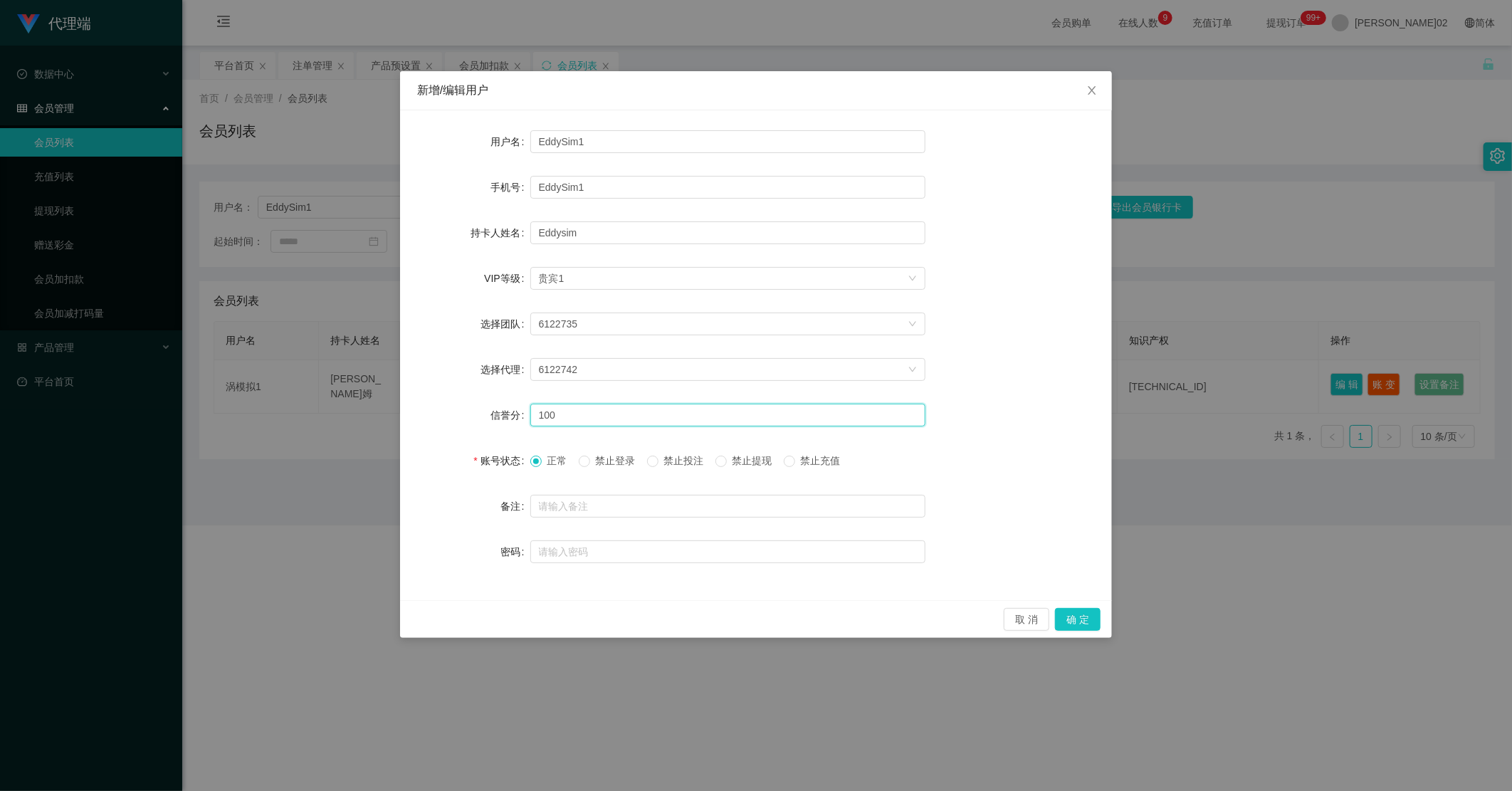
drag, startPoint x: 606, startPoint y: 413, endPoint x: 364, endPoint y: 413, distance: 242.0
click at [364, 413] on div "新增/编辑用户 用户名 EddySim1 手机号 EddySim1 持卡人姓名 Eddysim VIP等级 选择VIP等级 贵宾1 选择团队 6122735 …" at bounding box center [756, 395] width 1512 height 791
type input "80"
click at [960, 533] on button "确 定" at bounding box center [1078, 619] width 45 height 23
click at [960, 533] on div "代理端 数据中心 会员管理 会员列表 充值列表 提现列表 赠送彩金 会员加扣款 会员加减打码量 产品管理 开奖记录 注单管理 产品列表 即时注单 产品预设置 …" at bounding box center [756, 395] width 1512 height 791
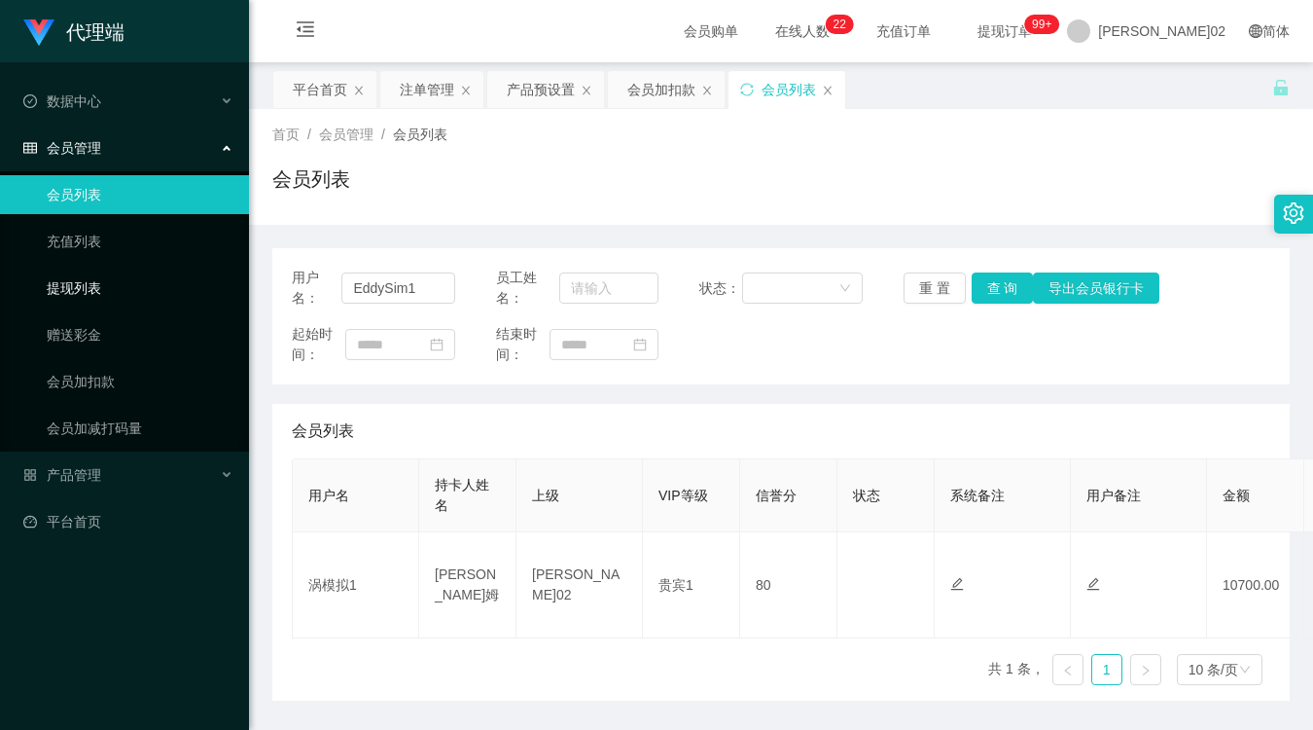
drag, startPoint x: 88, startPoint y: 296, endPoint x: 364, endPoint y: 227, distance: 284.8
click at [88, 296] on link "提现列表" at bounding box center [140, 287] width 187 height 39
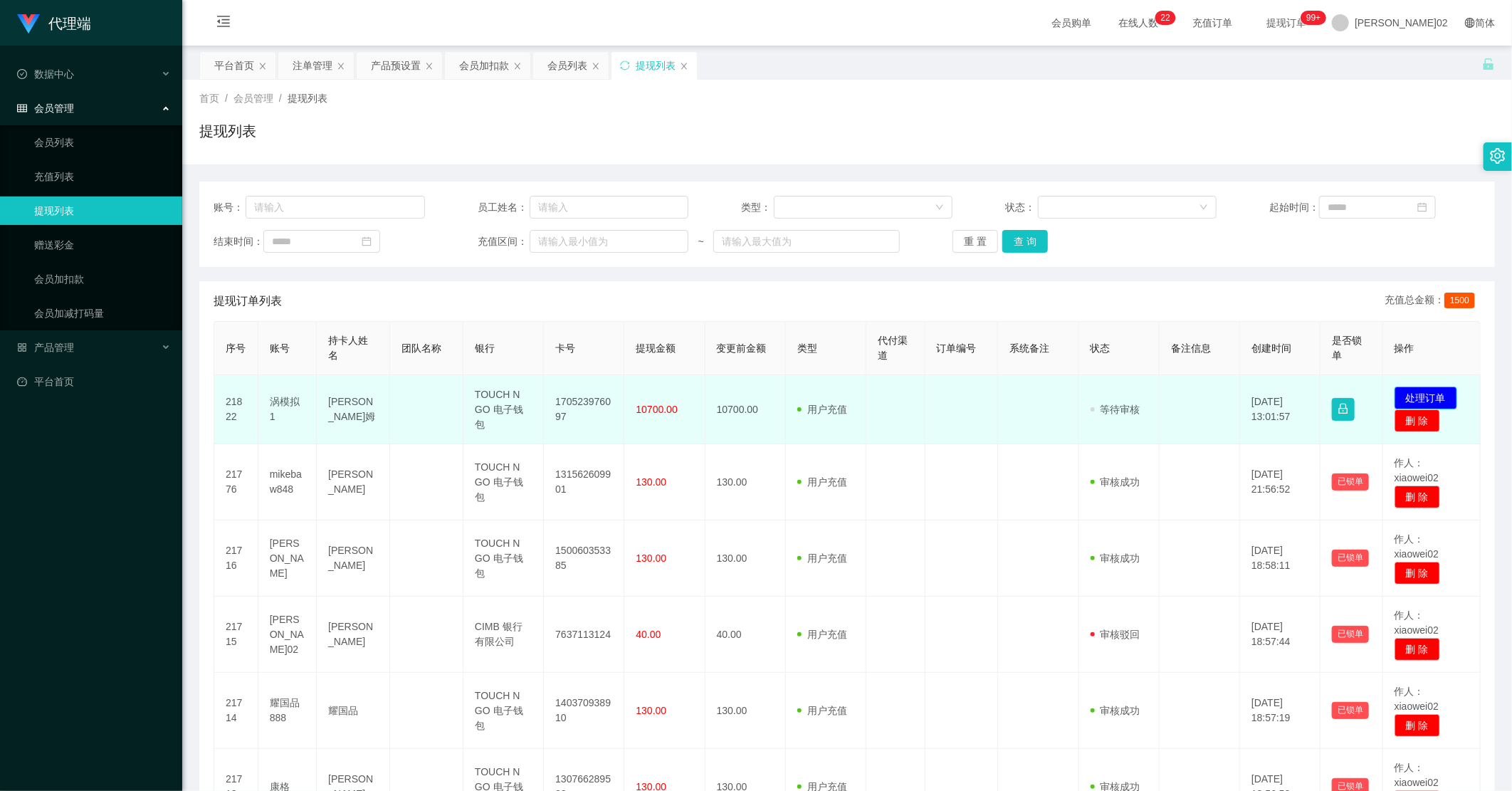
click at [960, 396] on button "处理订单" at bounding box center [1426, 397] width 63 height 23
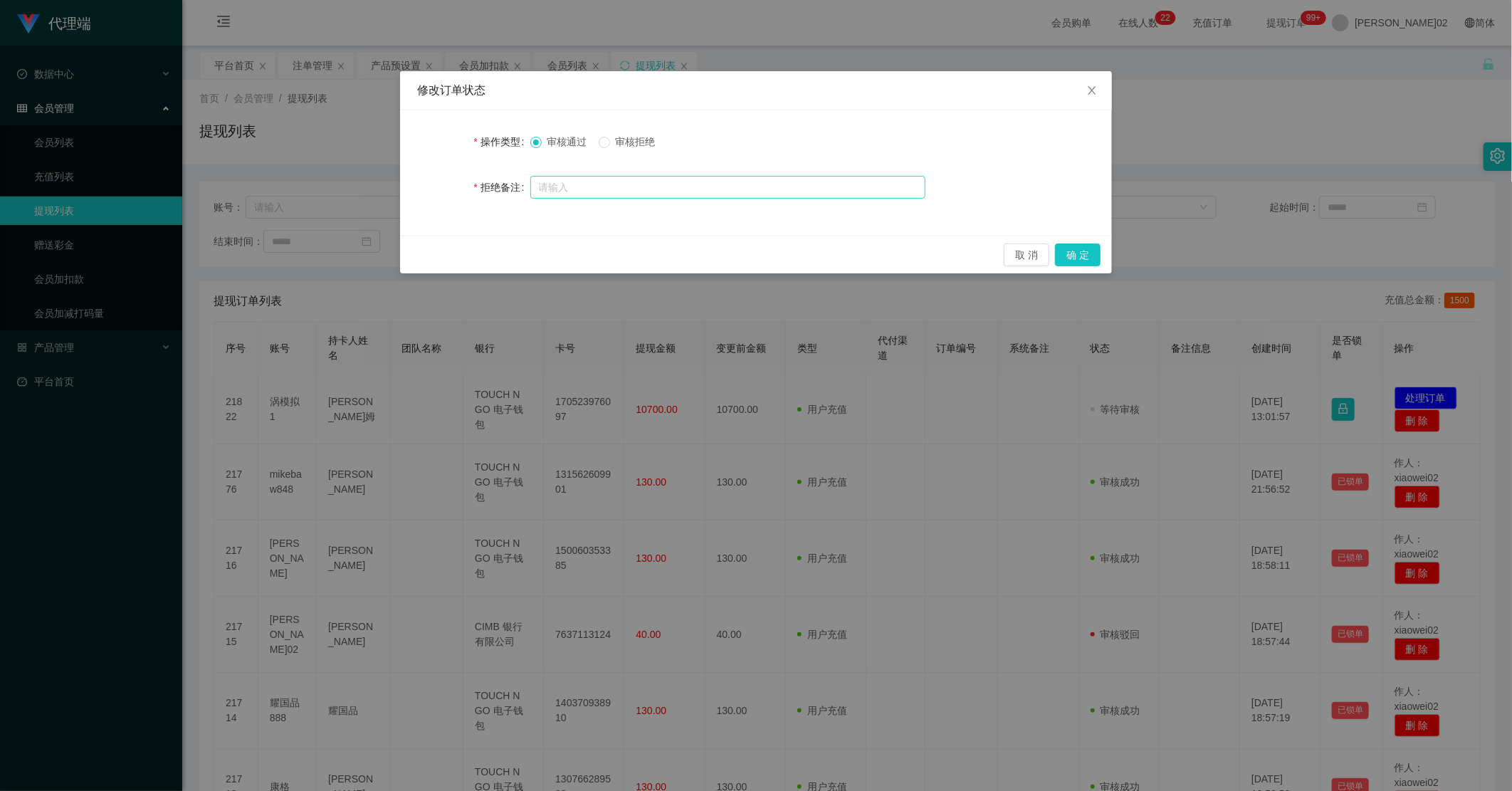
drag, startPoint x: 615, startPoint y: 138, endPoint x: 605, endPoint y: 181, distance: 44.1
click at [615, 138] on span "审核拒绝" at bounding box center [636, 142] width 51 height 12
click at [605, 184] on input "text" at bounding box center [728, 187] width 395 height 23
type input "j"
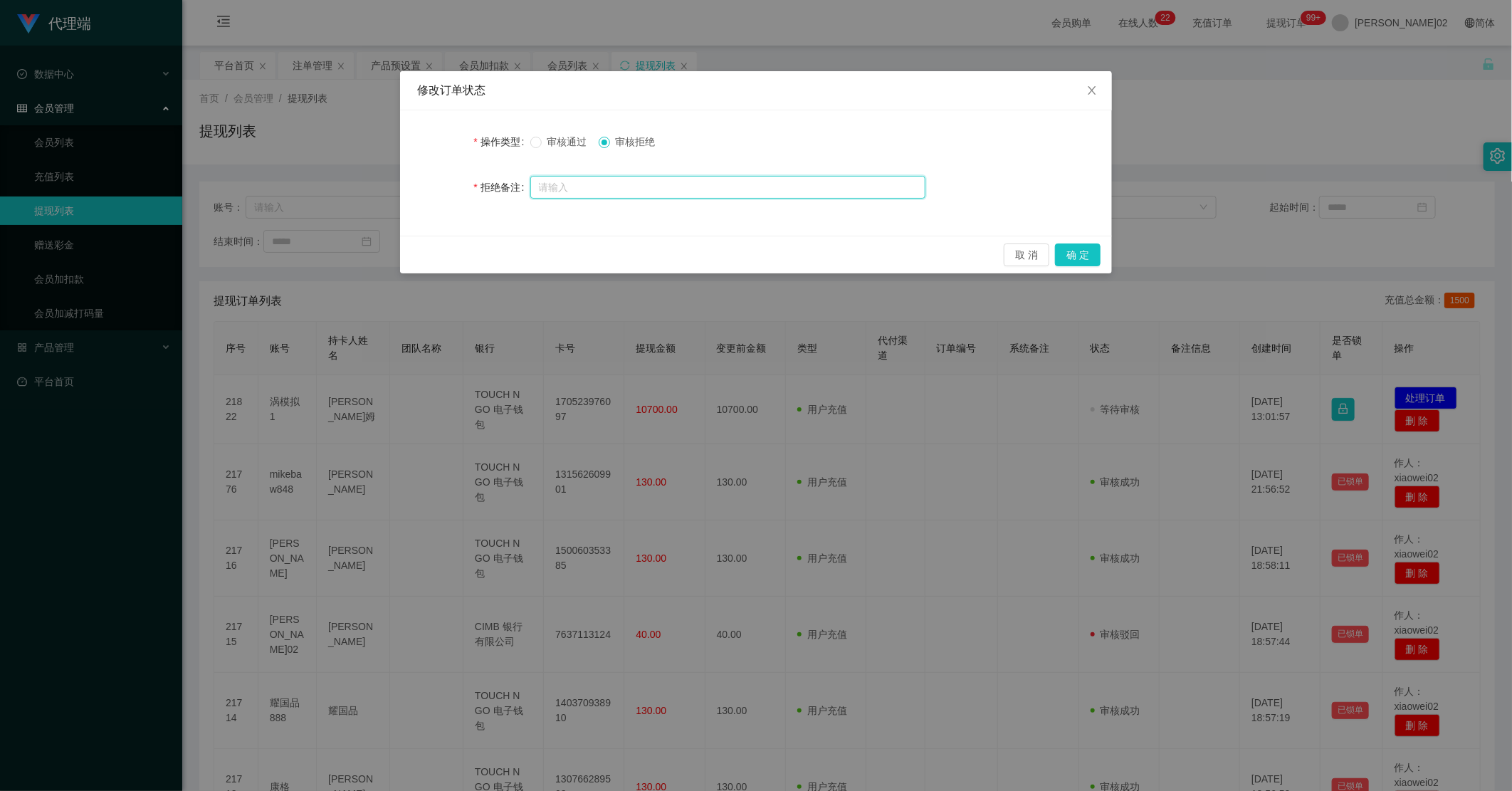
type input "s"
click at [798, 190] on input "检测到您未按照系统购单规则进行正确购单方式，本次体现不予通过，请尽快联系相关人员进行处理！！！" at bounding box center [728, 187] width 395 height 23
type input "检测到您未按照系统购单规则进行正确购单方式，本次提现不予通过，请尽快联系相关人员进行处理！！！"
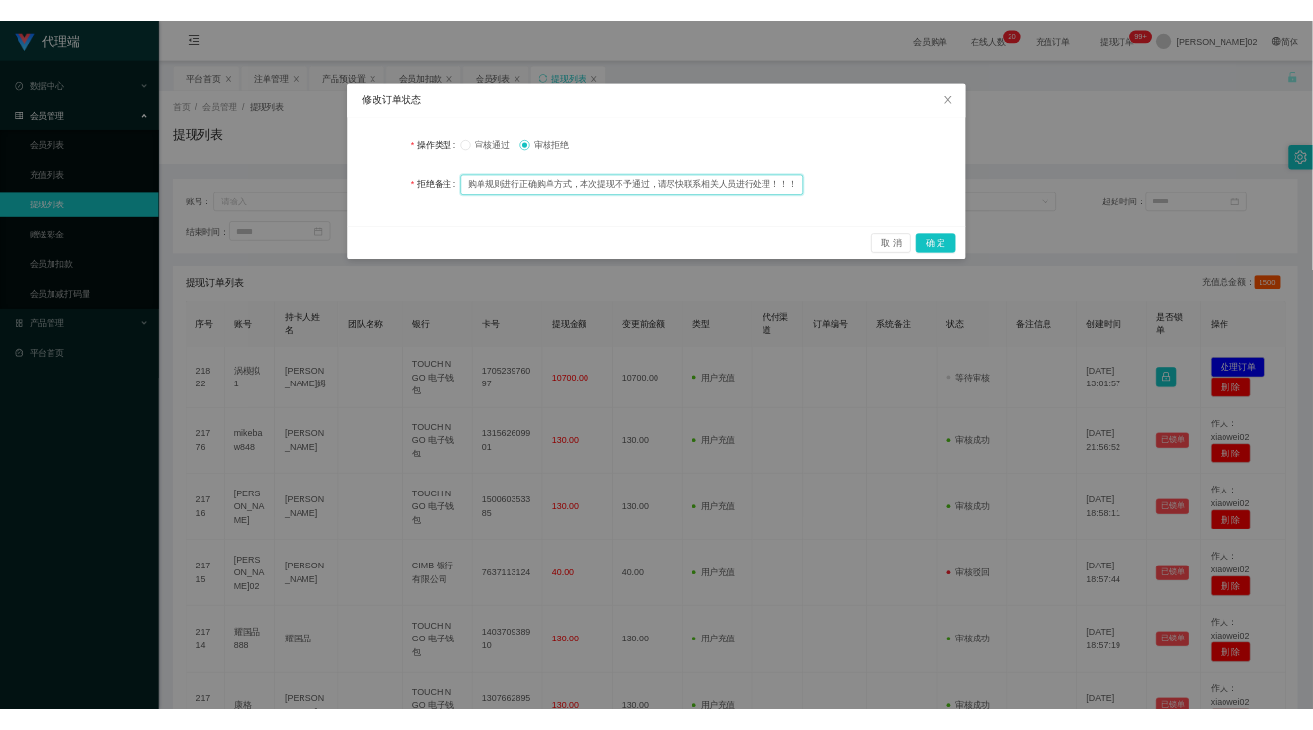
scroll to position [0, 0]
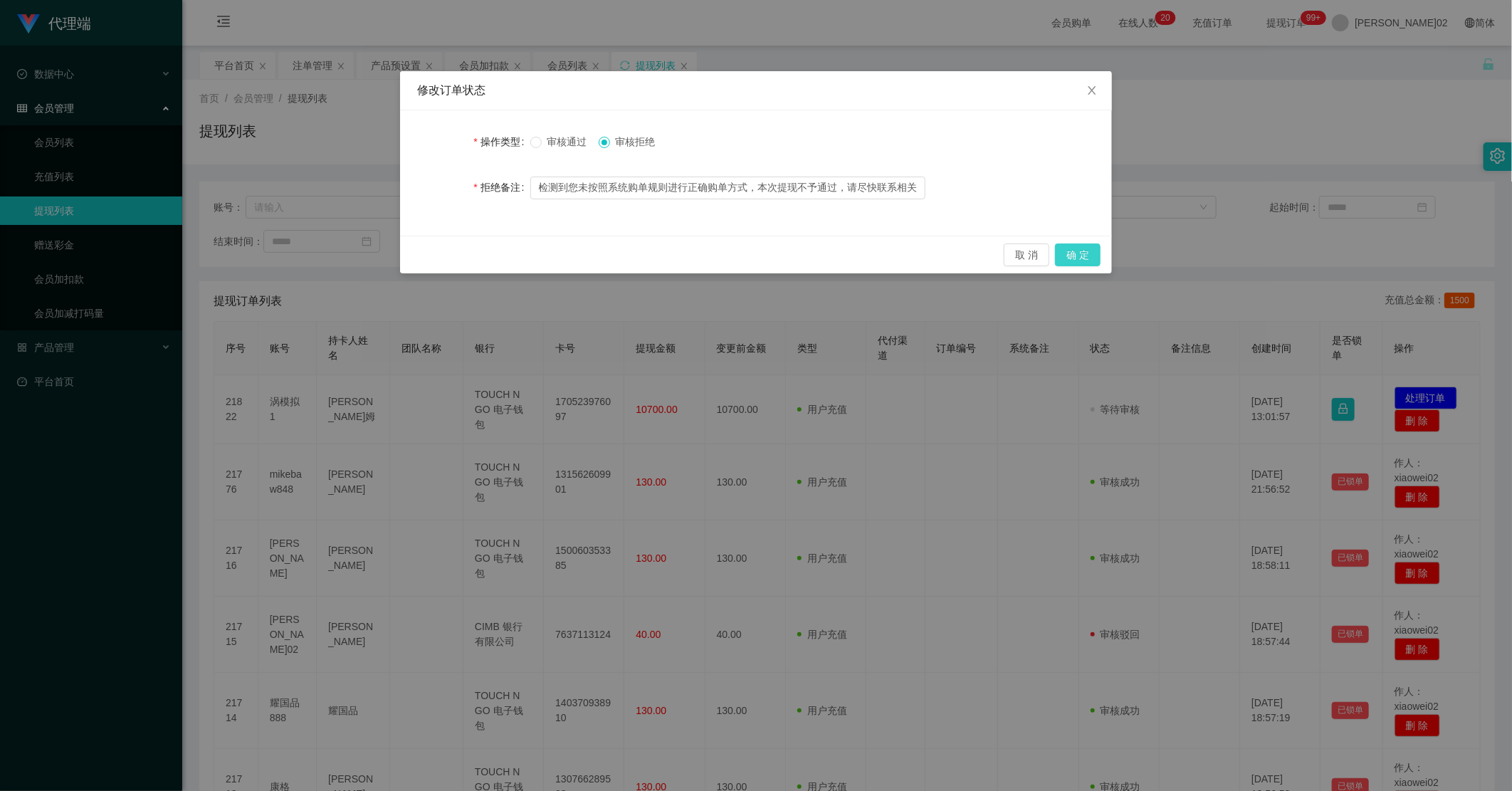
click at [960, 254] on button "确 定" at bounding box center [1078, 255] width 45 height 23
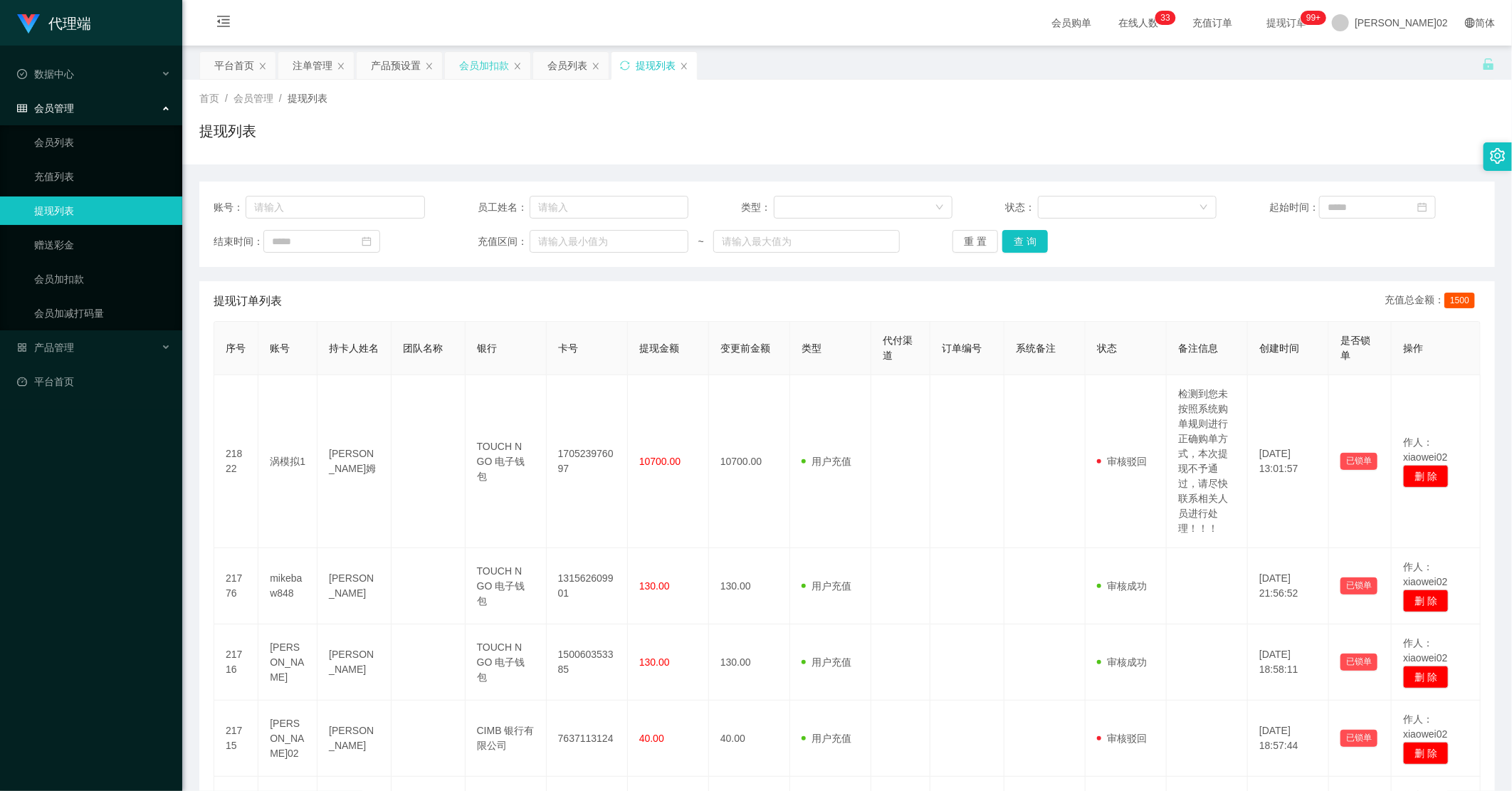
click at [503, 67] on div "会员加扣款" at bounding box center [484, 65] width 50 height 27
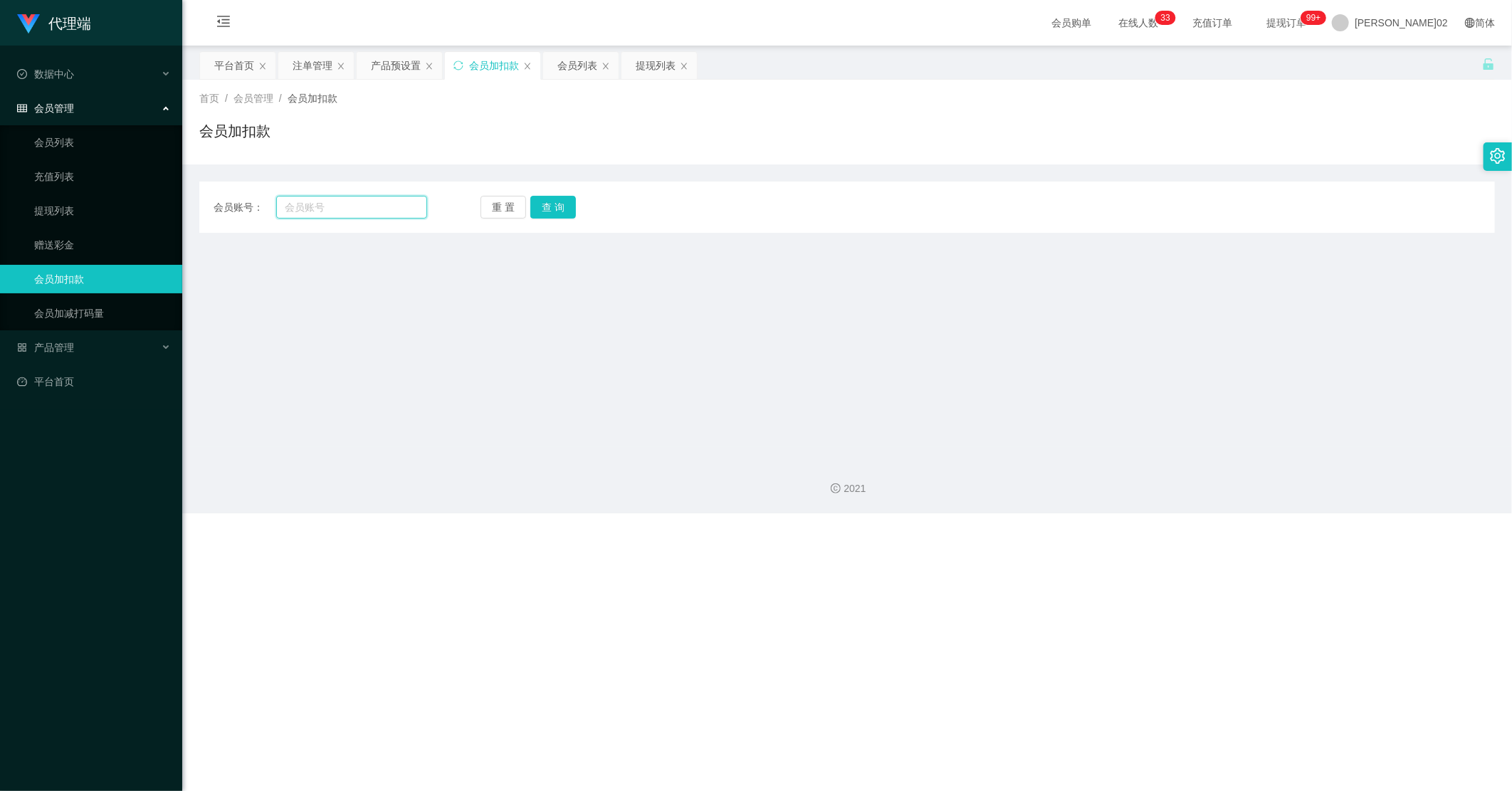
click at [345, 211] on input "text" at bounding box center [351, 207] width 151 height 23
paste input "ZunZ32"
click at [550, 197] on button "查 询" at bounding box center [553, 207] width 45 height 23
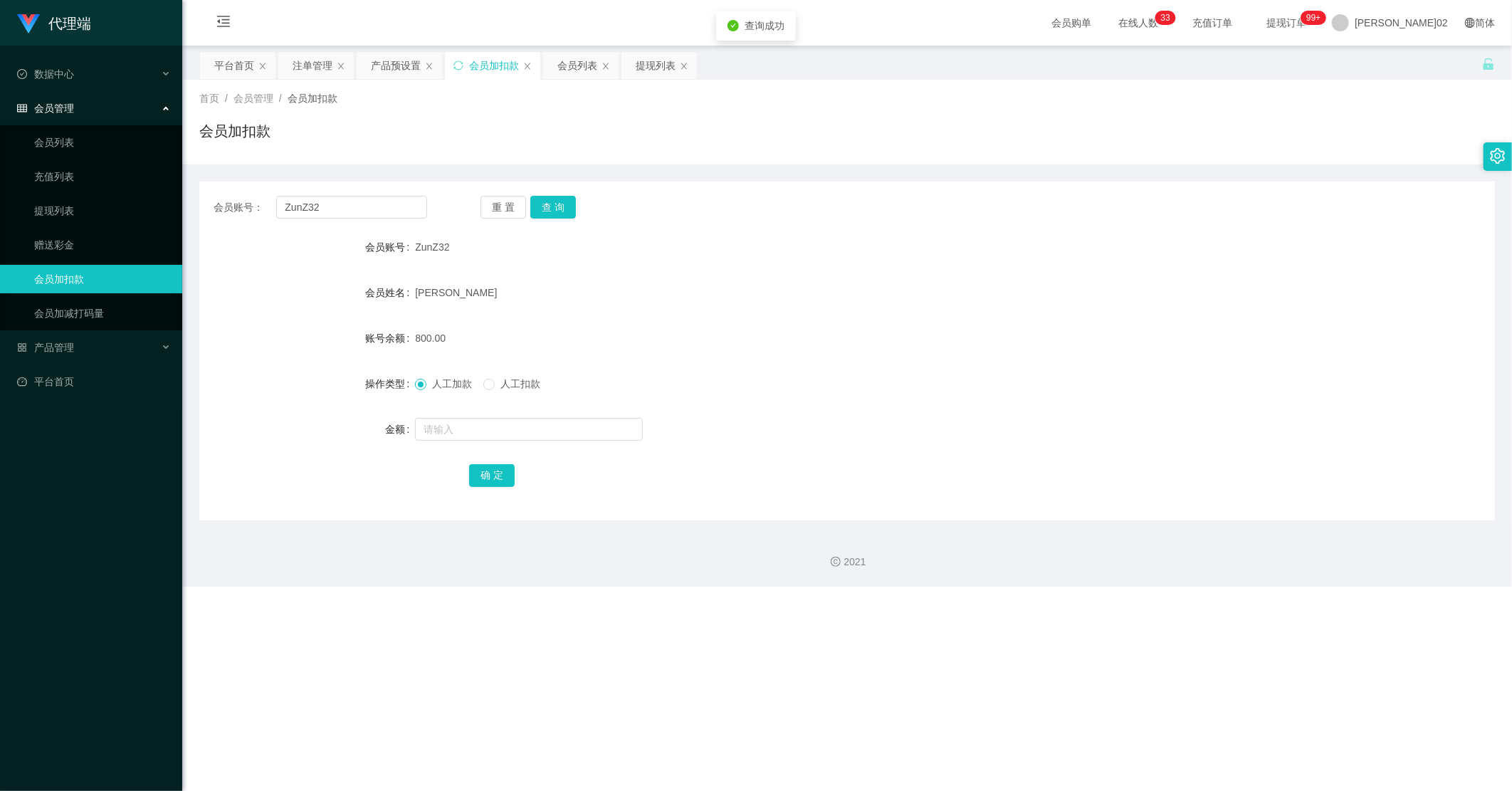
click at [935, 273] on form "会员账号 ZunZ32 会员姓名 Tan Zun Zhi 账号余额 800.00 操作类型 人工加款 人工扣款 金额 确 定" at bounding box center [847, 361] width 1295 height 256
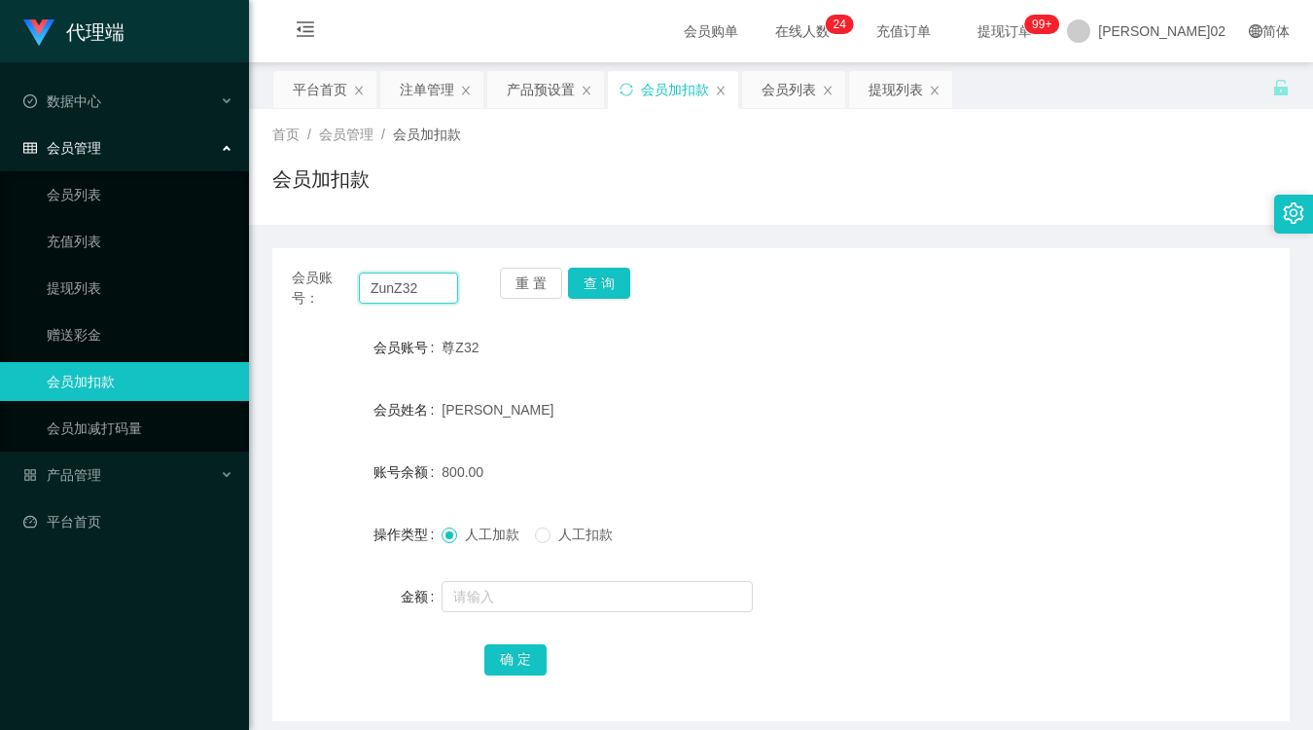
drag, startPoint x: 421, startPoint y: 295, endPoint x: 363, endPoint y: 286, distance: 59.0
click at [363, 286] on input "ZunZ32" at bounding box center [408, 287] width 99 height 31
paste input "Kokhowe5233"
type input "Kokhowe5233"
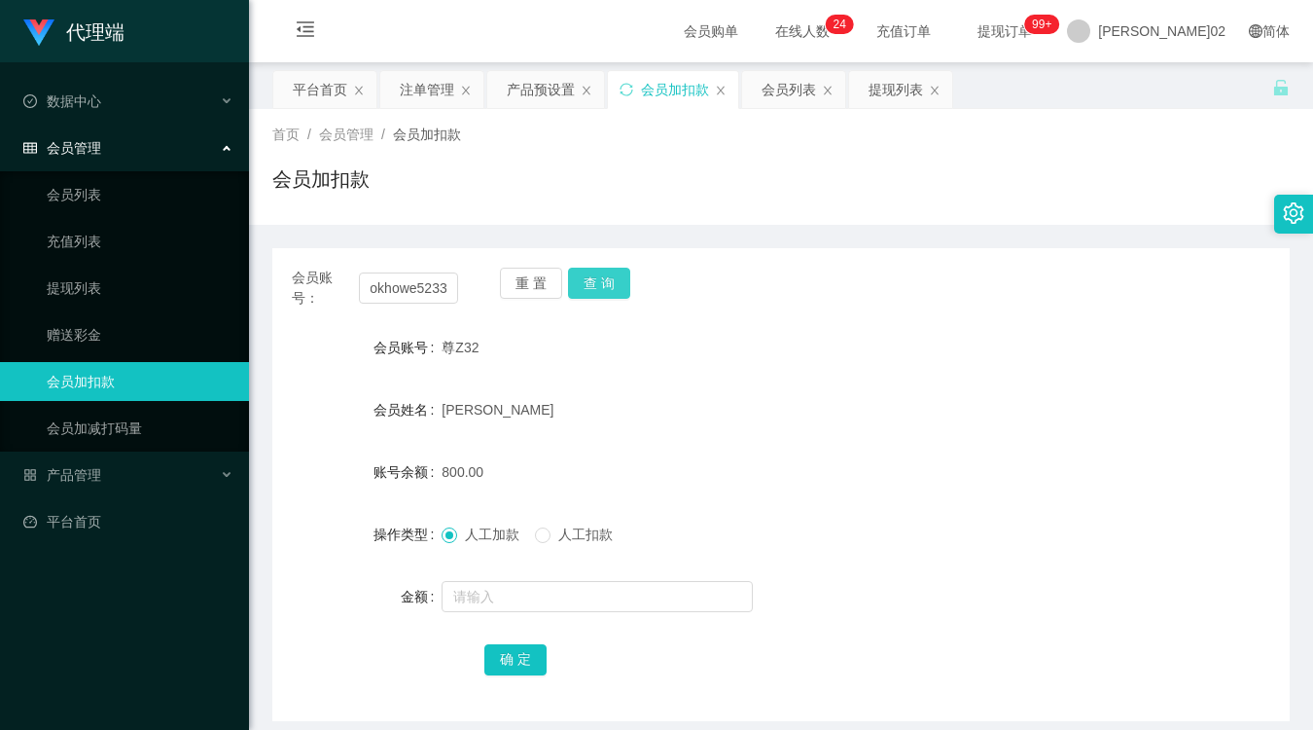
click at [589, 277] on button "查 询" at bounding box center [599, 283] width 62 height 31
click at [766, 391] on div "phuah kok howe" at bounding box center [738, 409] width 593 height 39
click at [561, 89] on div "产品预设置" at bounding box center [541, 89] width 68 height 37
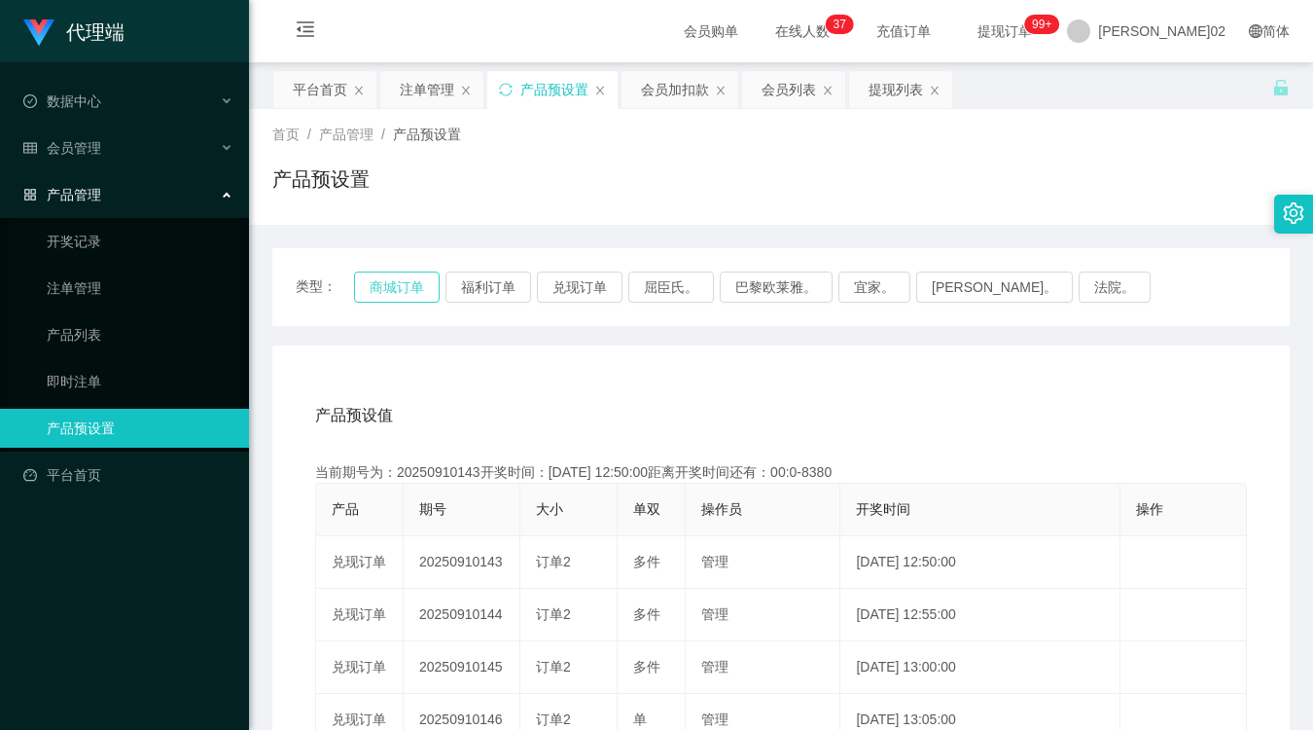
click at [416, 285] on button "商城订单" at bounding box center [397, 286] width 86 height 31
click at [559, 414] on div "产品预设值 添加期号" at bounding box center [781, 415] width 932 height 54
click at [433, 309] on div "类型： 商城订单 福利订单 兑现订单 屈臣氏。 巴黎欧莱雅。 宜家。 森亨。 法院。" at bounding box center [780, 287] width 1017 height 78
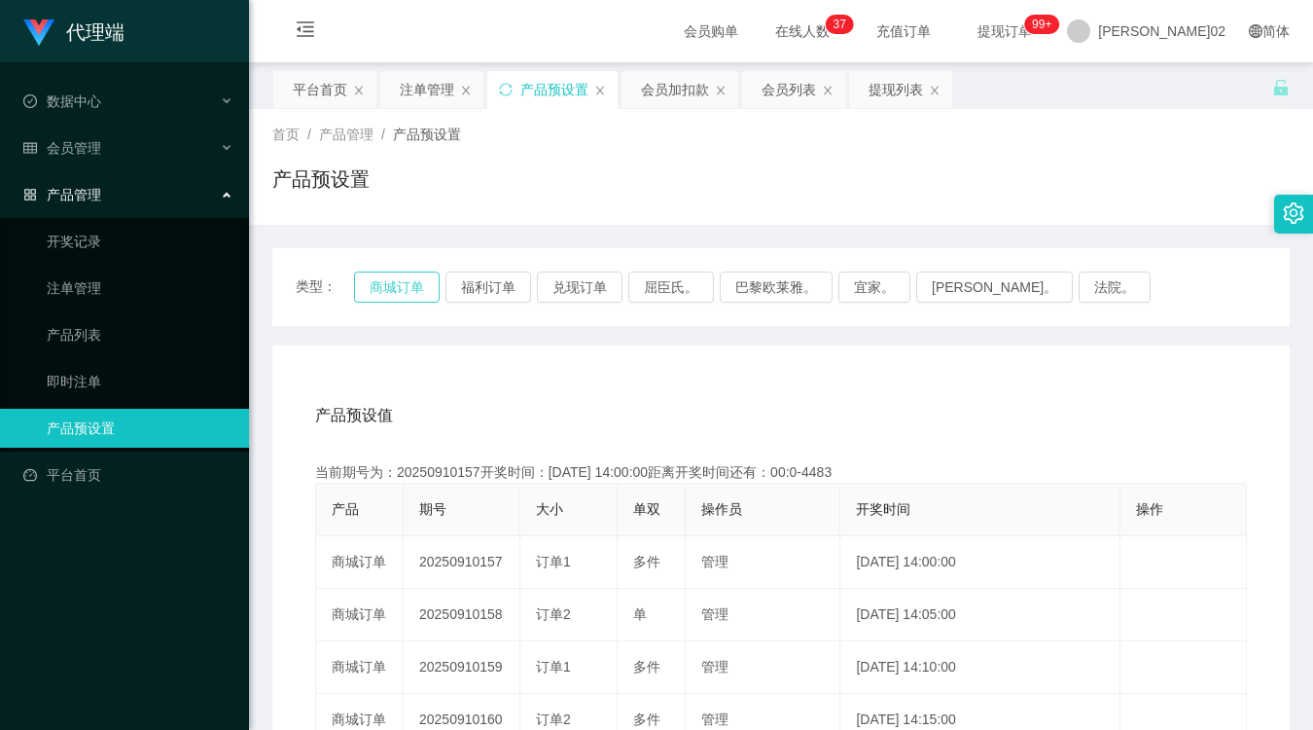
click at [416, 296] on button "商城订单" at bounding box center [397, 286] width 86 height 31
click at [377, 276] on button "商城订单" at bounding box center [397, 286] width 86 height 31
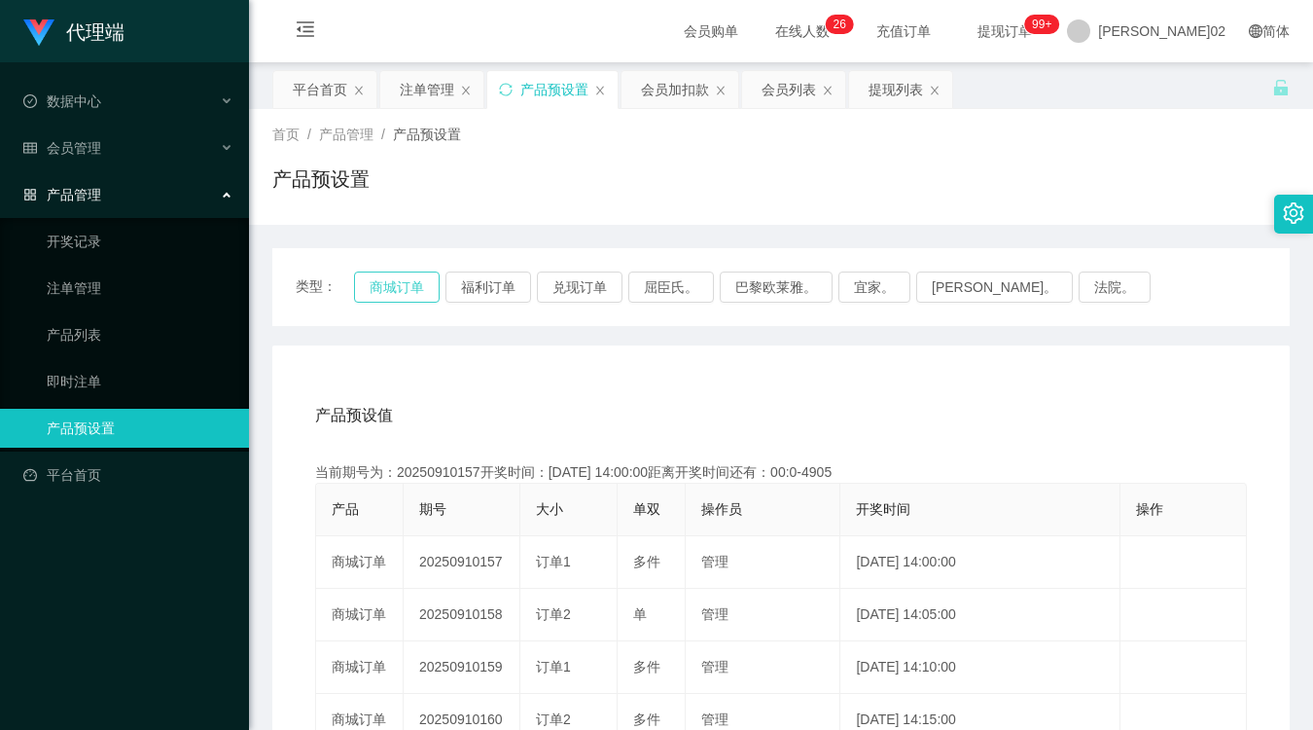
click at [377, 276] on button "商城订单" at bounding box center [397, 286] width 86 height 31
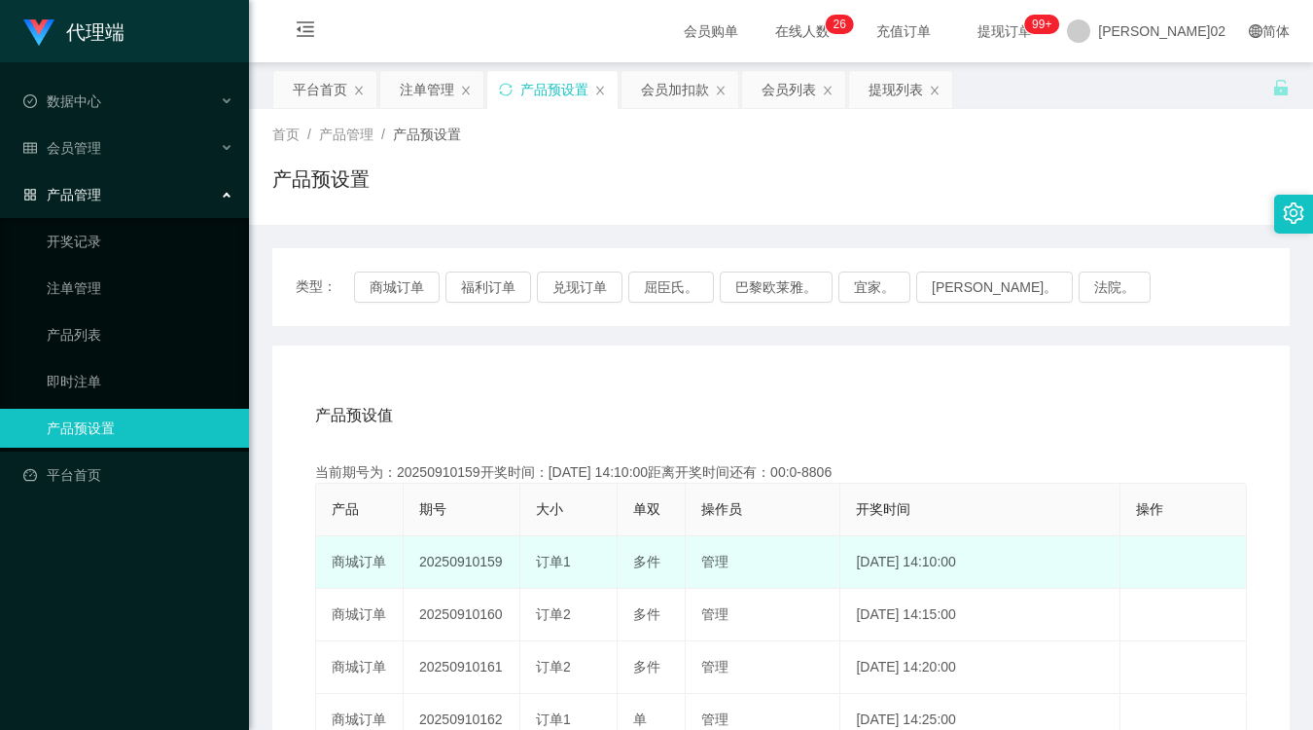
click at [482, 559] on td "20250910159" at bounding box center [462, 562] width 117 height 53
copy td "20250910159"
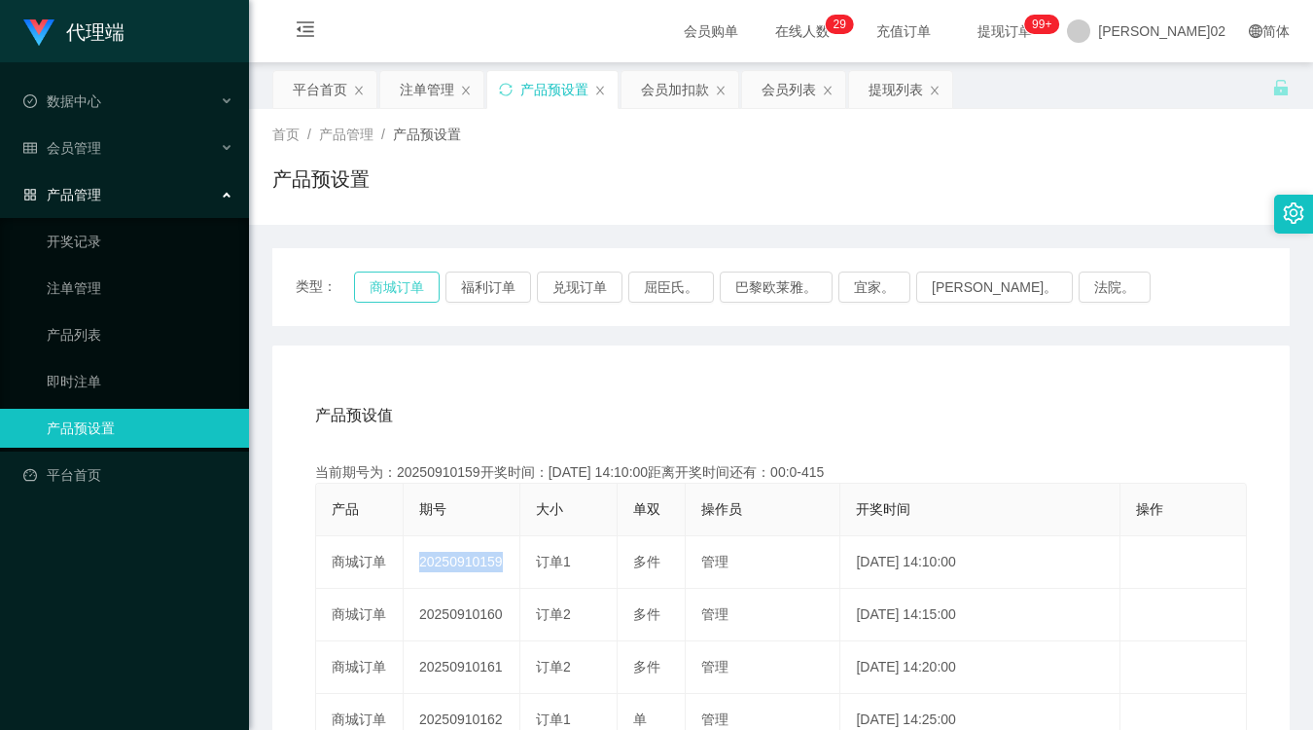
click at [382, 290] on button "商城订单" at bounding box center [397, 286] width 86 height 31
drag, startPoint x: 382, startPoint y: 290, endPoint x: 415, endPoint y: 276, distance: 35.8
click at [382, 290] on button "商城订单" at bounding box center [397, 286] width 86 height 31
click at [941, 138] on div "首页 / 产品管理 / 产品预设置 /" at bounding box center [780, 135] width 1017 height 20
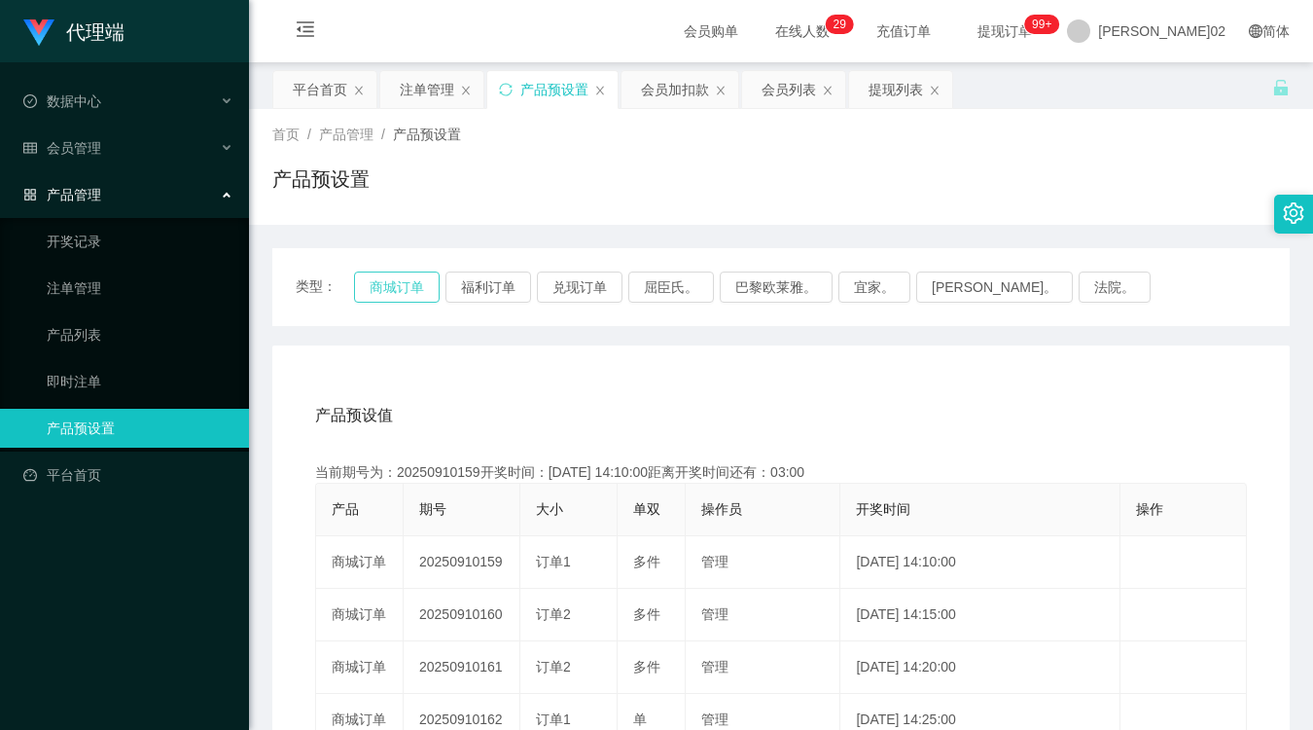
click at [422, 284] on button "商城订单" at bounding box center [397, 286] width 86 height 31
type button "k3wph"
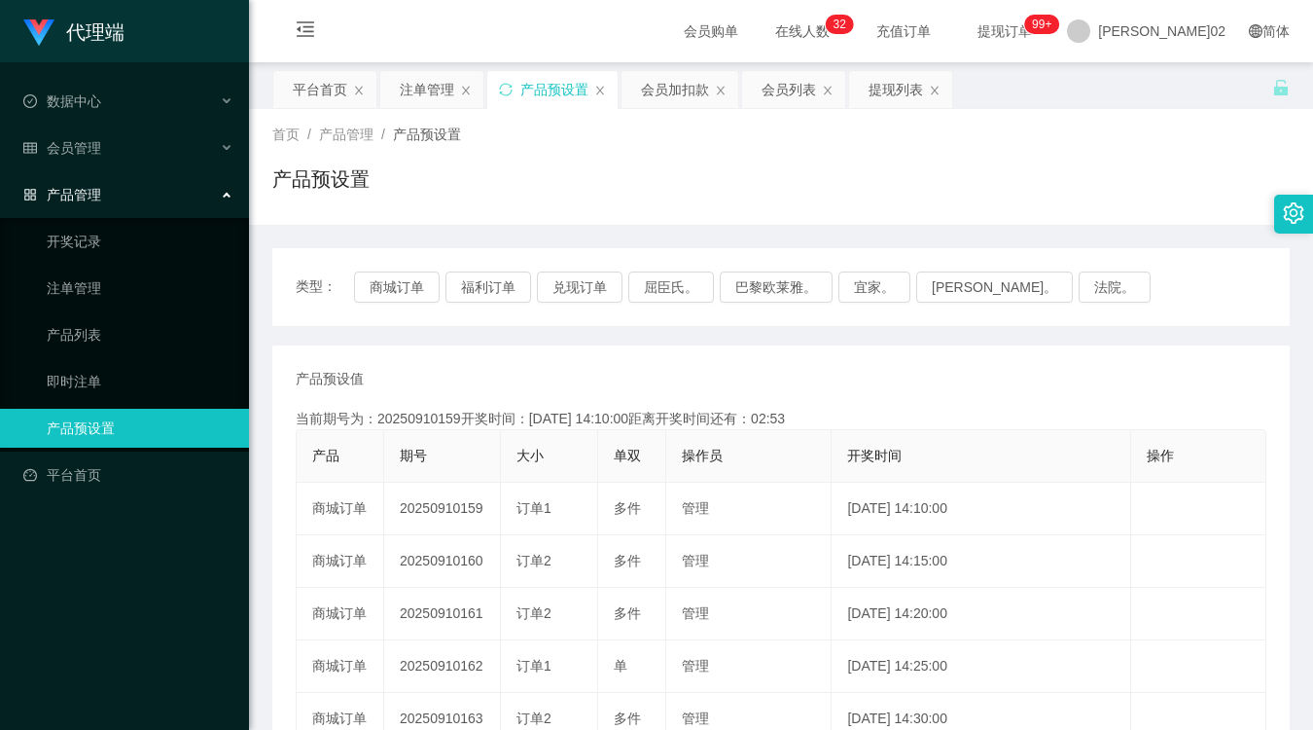
click at [1029, 211] on div "首页 / 产品管理 / 产品预设置 / 产品预设置" at bounding box center [781, 167] width 1064 height 116
click at [827, 240] on div "类型： 商城订单 福利订单 兑现订单 屈臣氏。 巴黎欧莱雅。 宜家。 [PERSON_NAME]。 法院。 产品预设值 添加期号 当前期号为：20250910…" at bounding box center [780, 659] width 1017 height 869
click at [409, 284] on button "商城订单" at bounding box center [397, 286] width 86 height 31
click at [387, 287] on button "商城订单" at bounding box center [397, 286] width 86 height 31
click at [413, 89] on div "注单管理" at bounding box center [427, 89] width 54 height 37
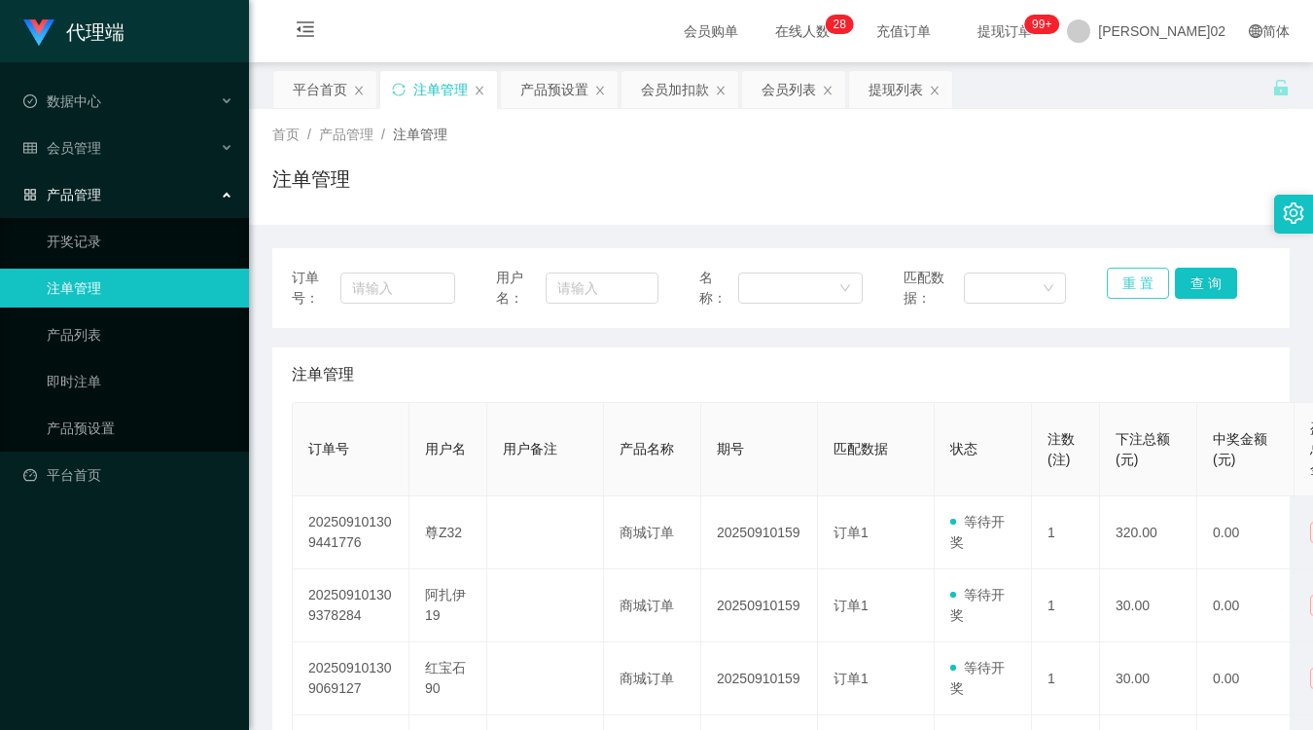
click at [1114, 288] on button "重 置" at bounding box center [1138, 283] width 62 height 31
click at [1114, 287] on button "重 置" at bounding box center [1138, 283] width 62 height 31
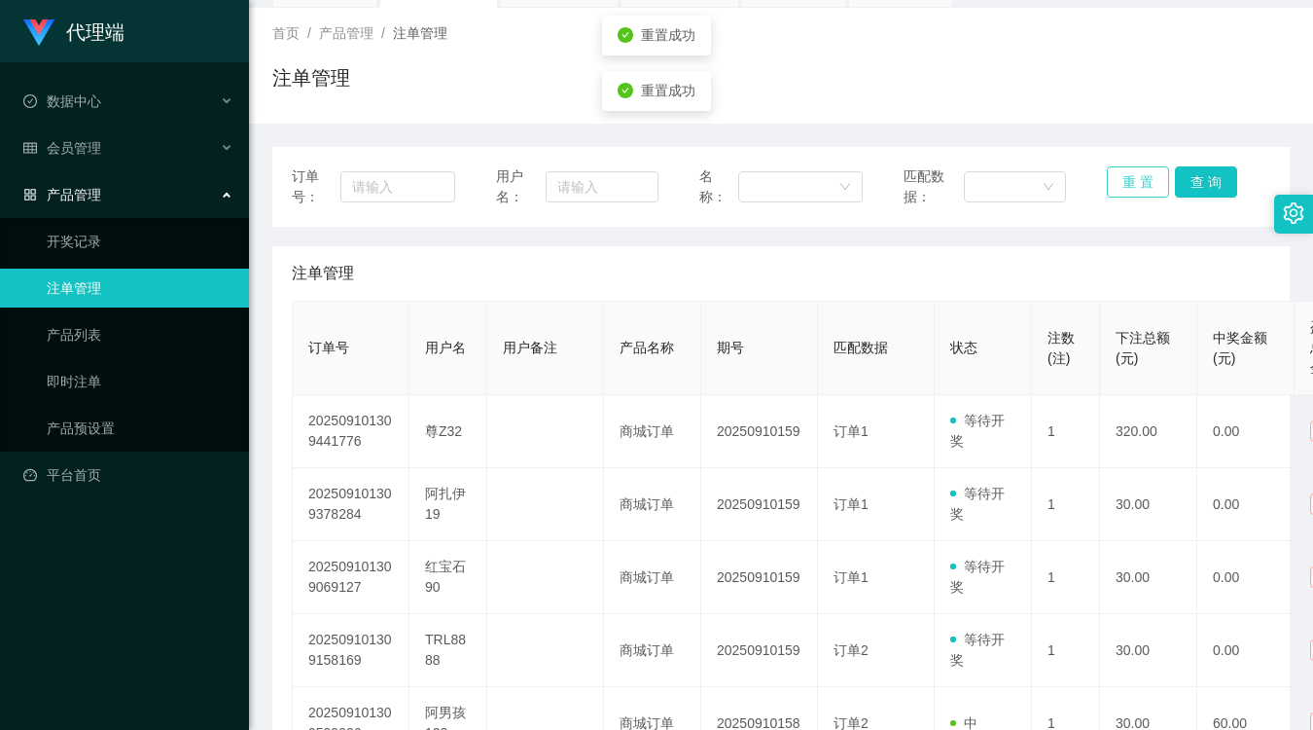
scroll to position [216, 0]
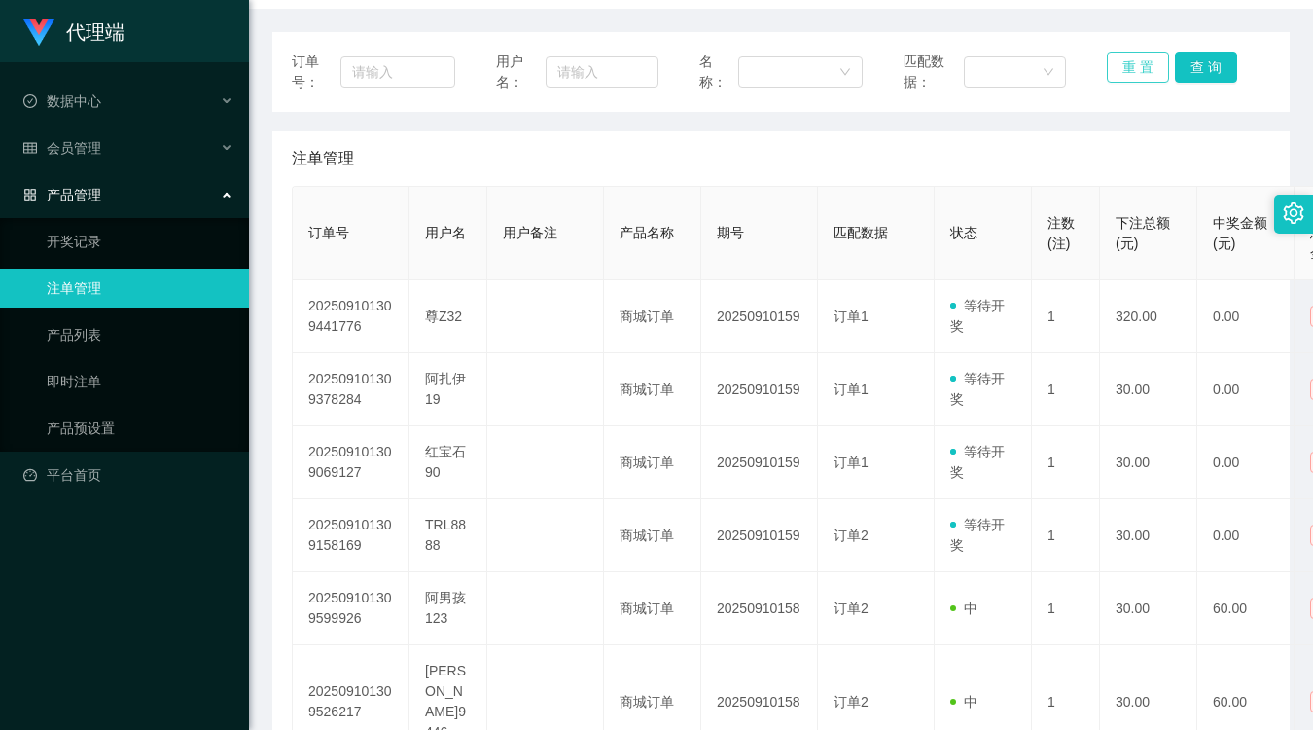
click at [1139, 69] on button "重 置" at bounding box center [1138, 67] width 62 height 31
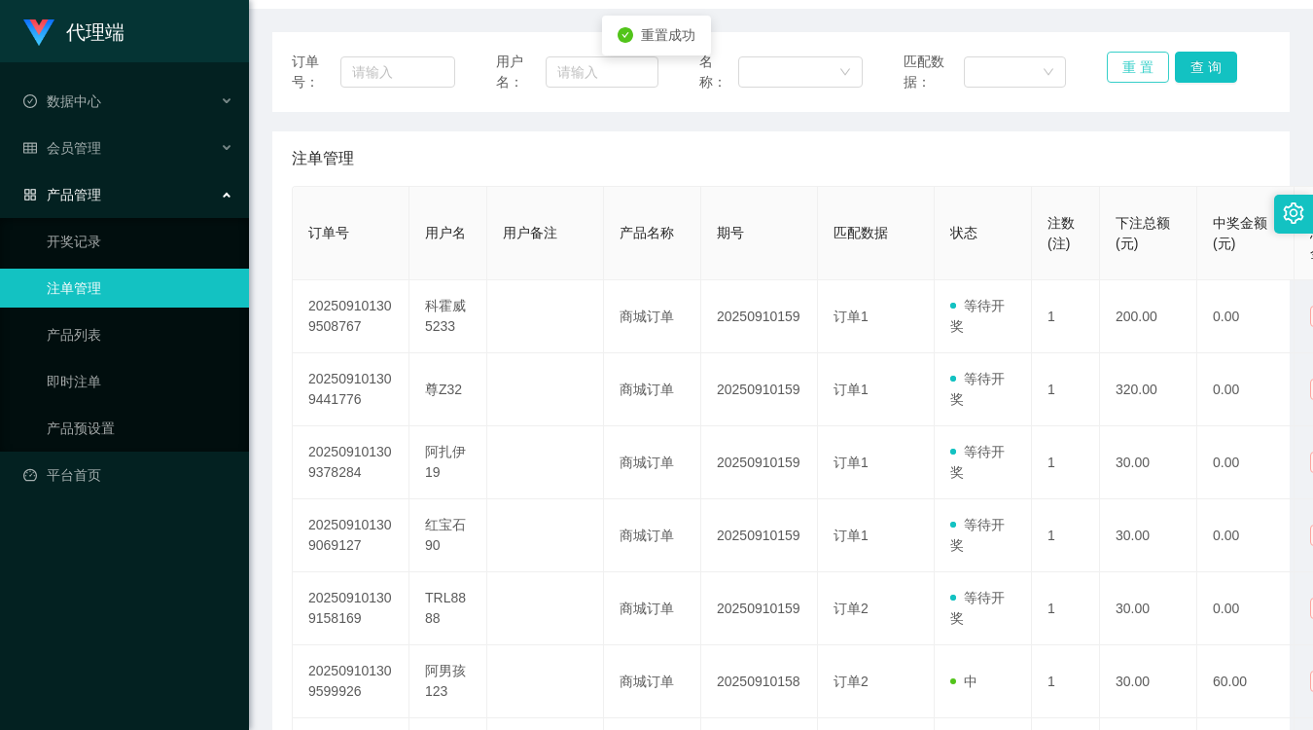
click at [1134, 76] on button "重 置" at bounding box center [1138, 67] width 62 height 31
click at [1134, 71] on button "重 置" at bounding box center [1138, 67] width 62 height 31
click at [1129, 54] on button "重 置" at bounding box center [1138, 67] width 62 height 31
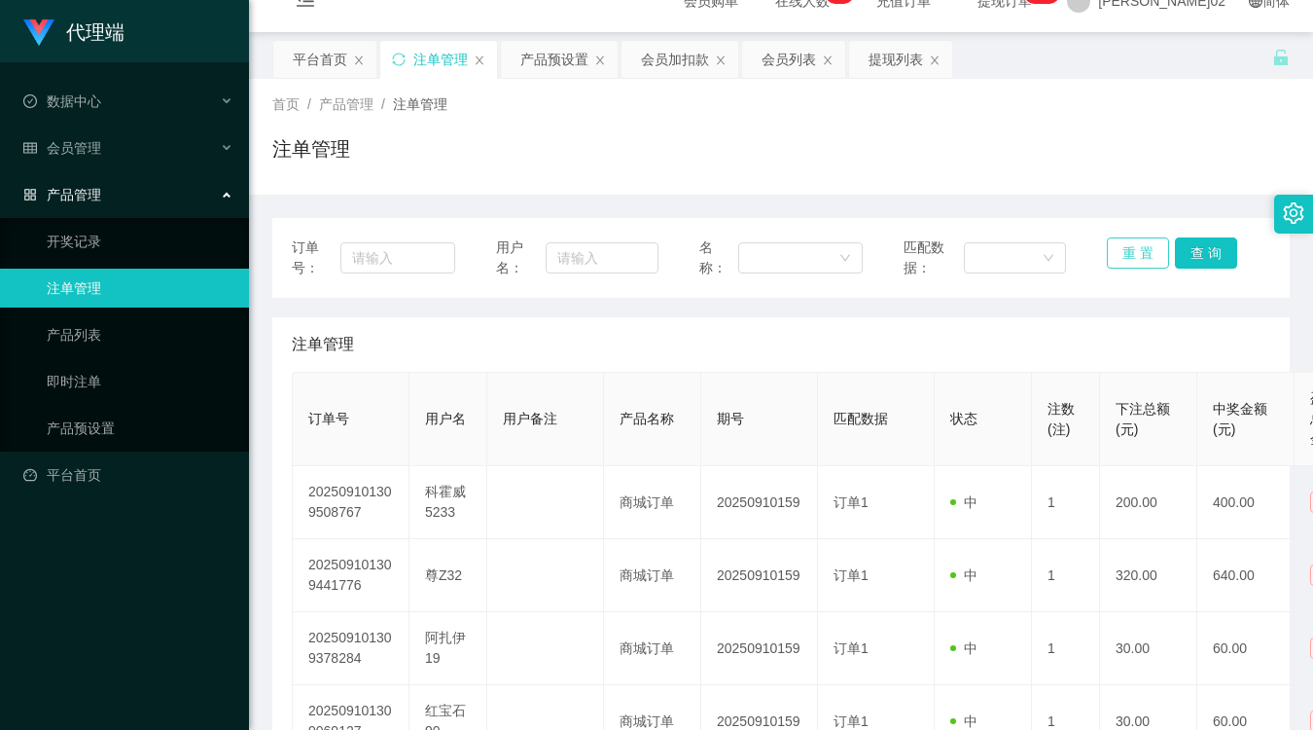
scroll to position [0, 0]
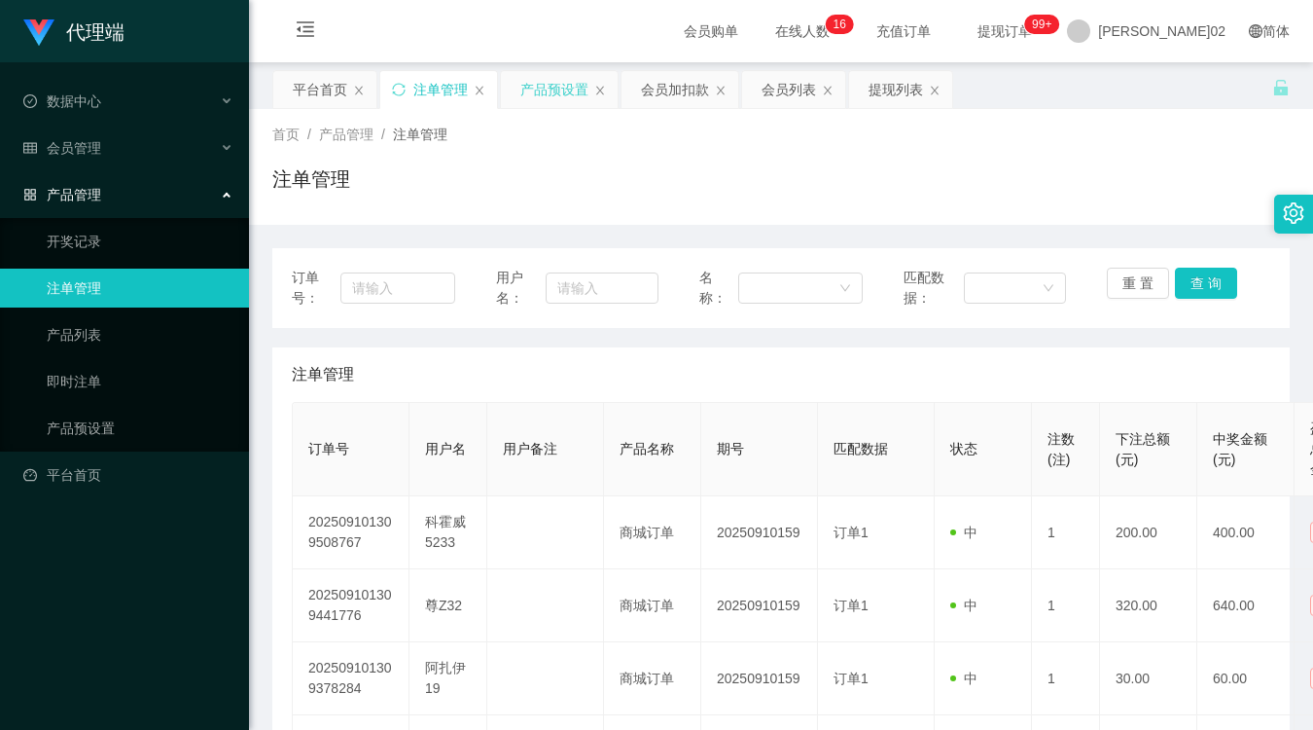
click at [539, 94] on div "产品预设置" at bounding box center [554, 89] width 68 height 37
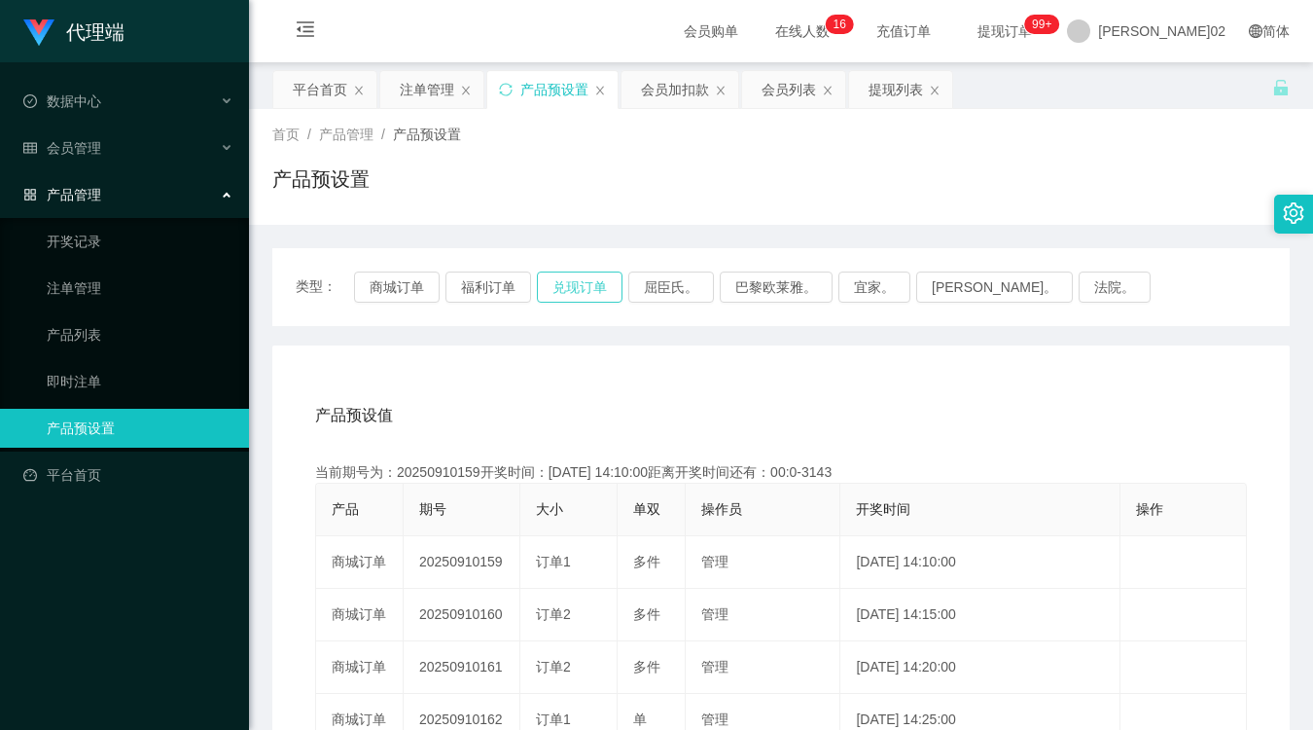
click at [560, 282] on button "兑现订单" at bounding box center [580, 286] width 86 height 31
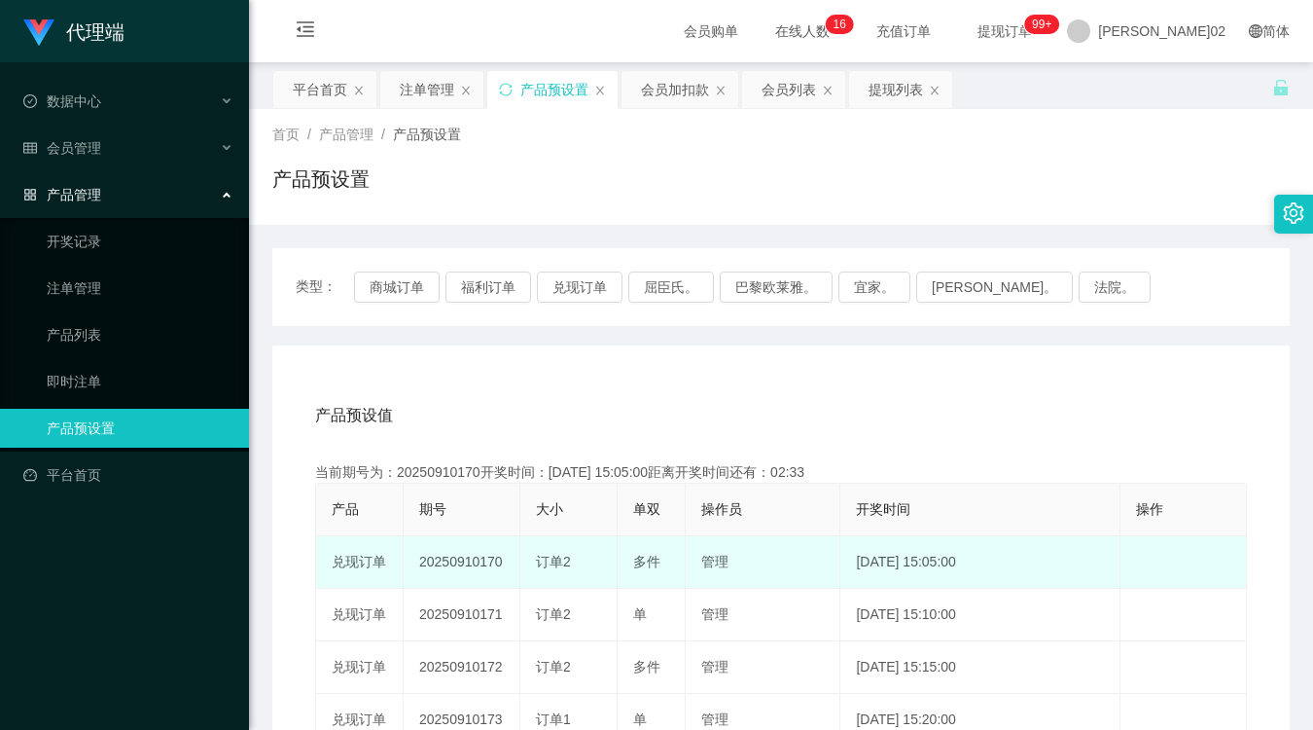
click at [481, 566] on td "20250910170" at bounding box center [462, 562] width 117 height 53
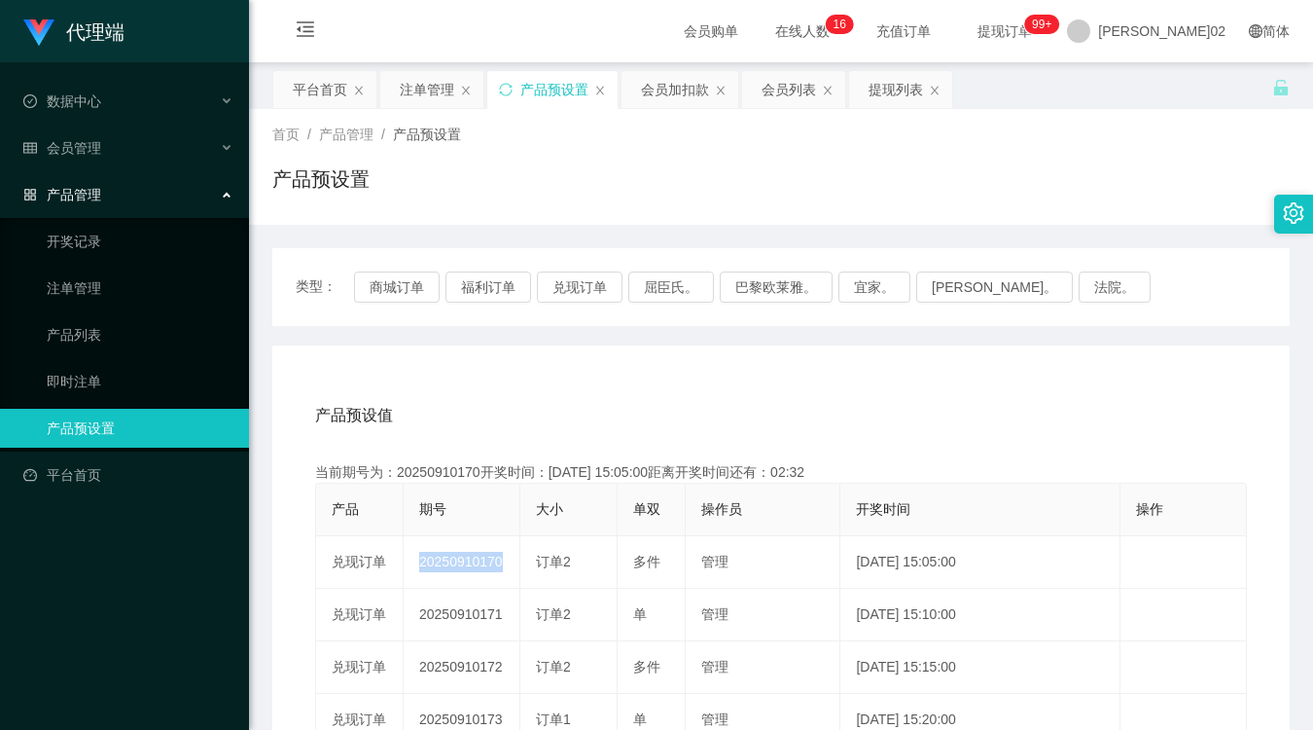
copy td "20250910170"
